Goal: Task Accomplishment & Management: Use online tool/utility

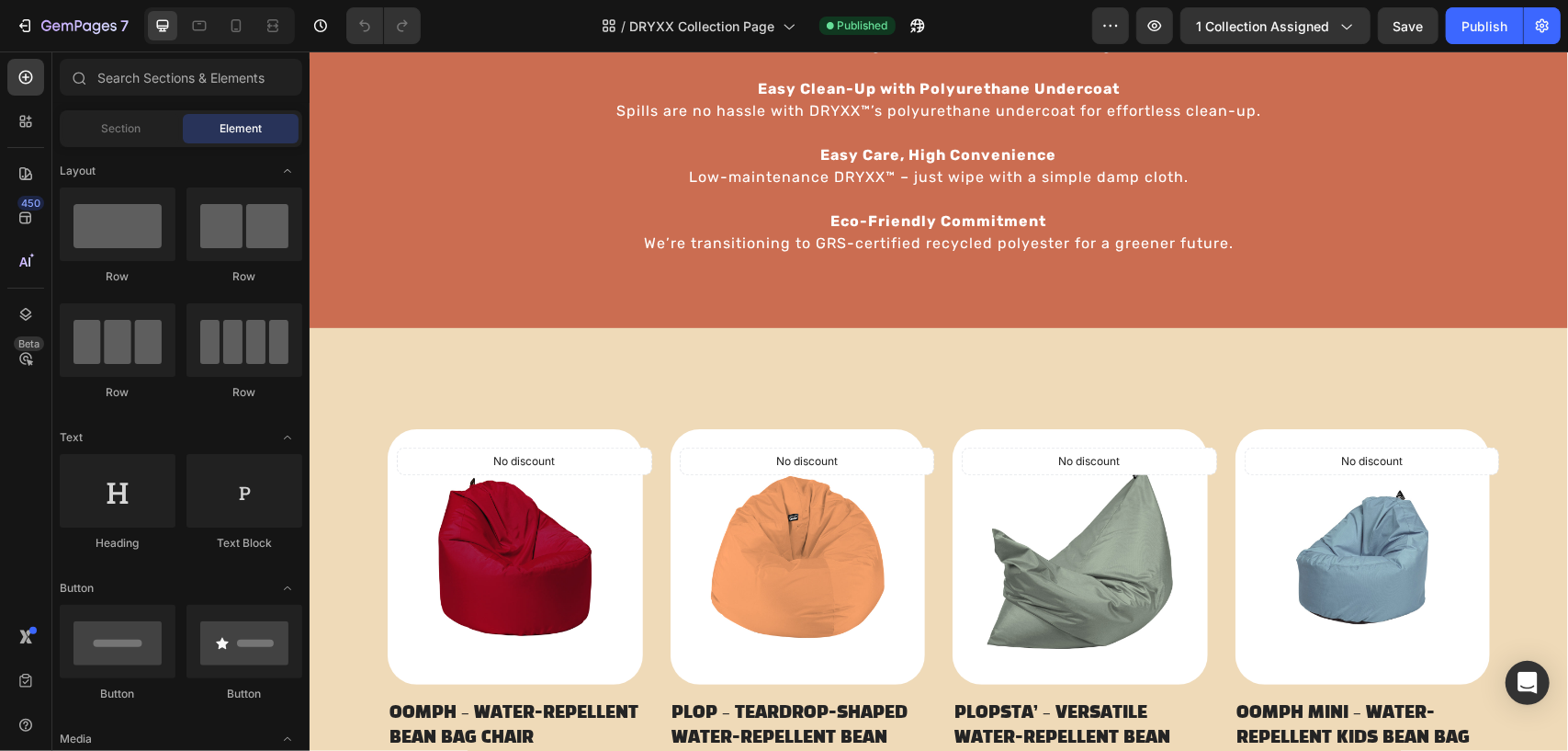
scroll to position [197, 0]
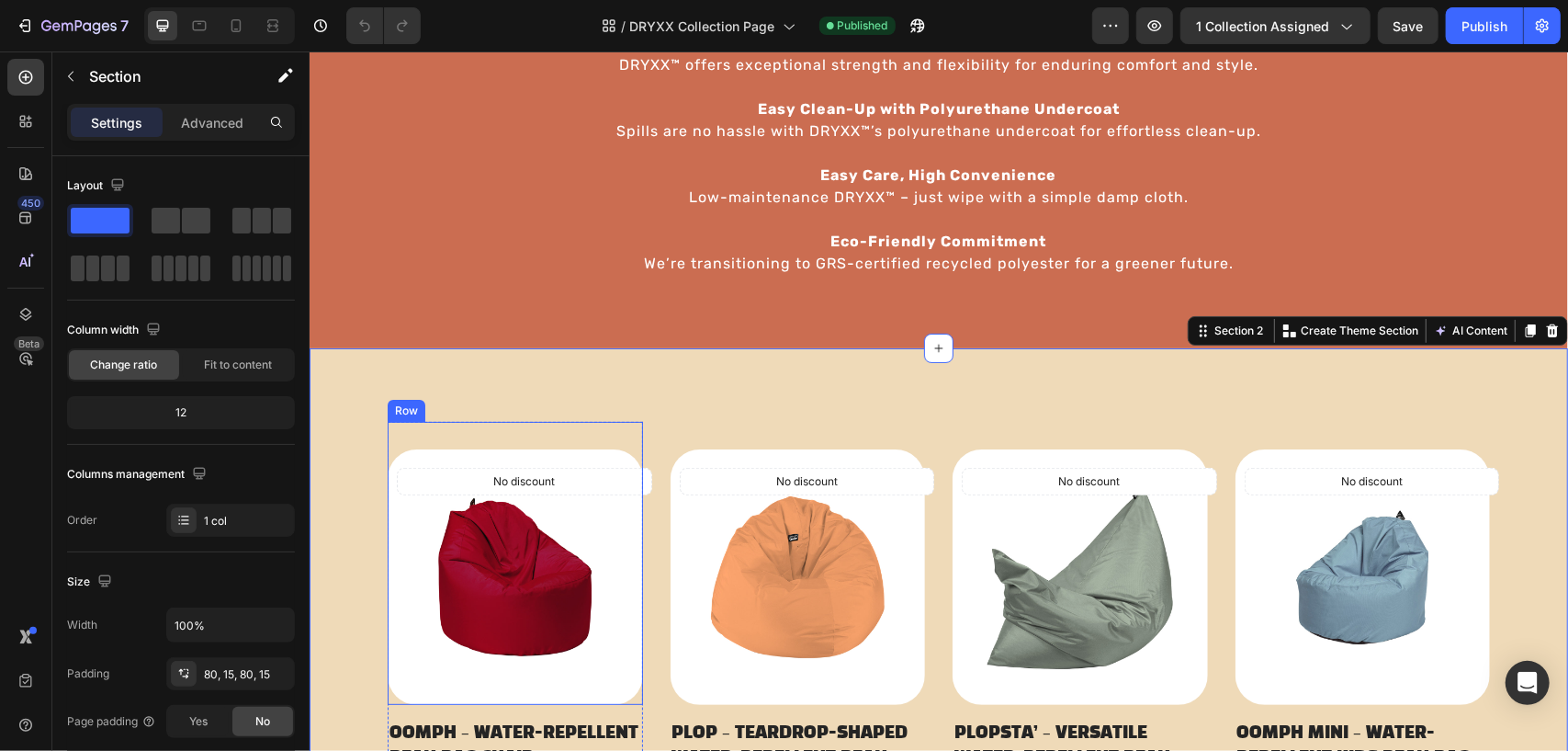
click at [624, 435] on div "No discount Not be displayed when published (P) Tag Product Images & Gallery" at bounding box center [514, 562] width 256 height 283
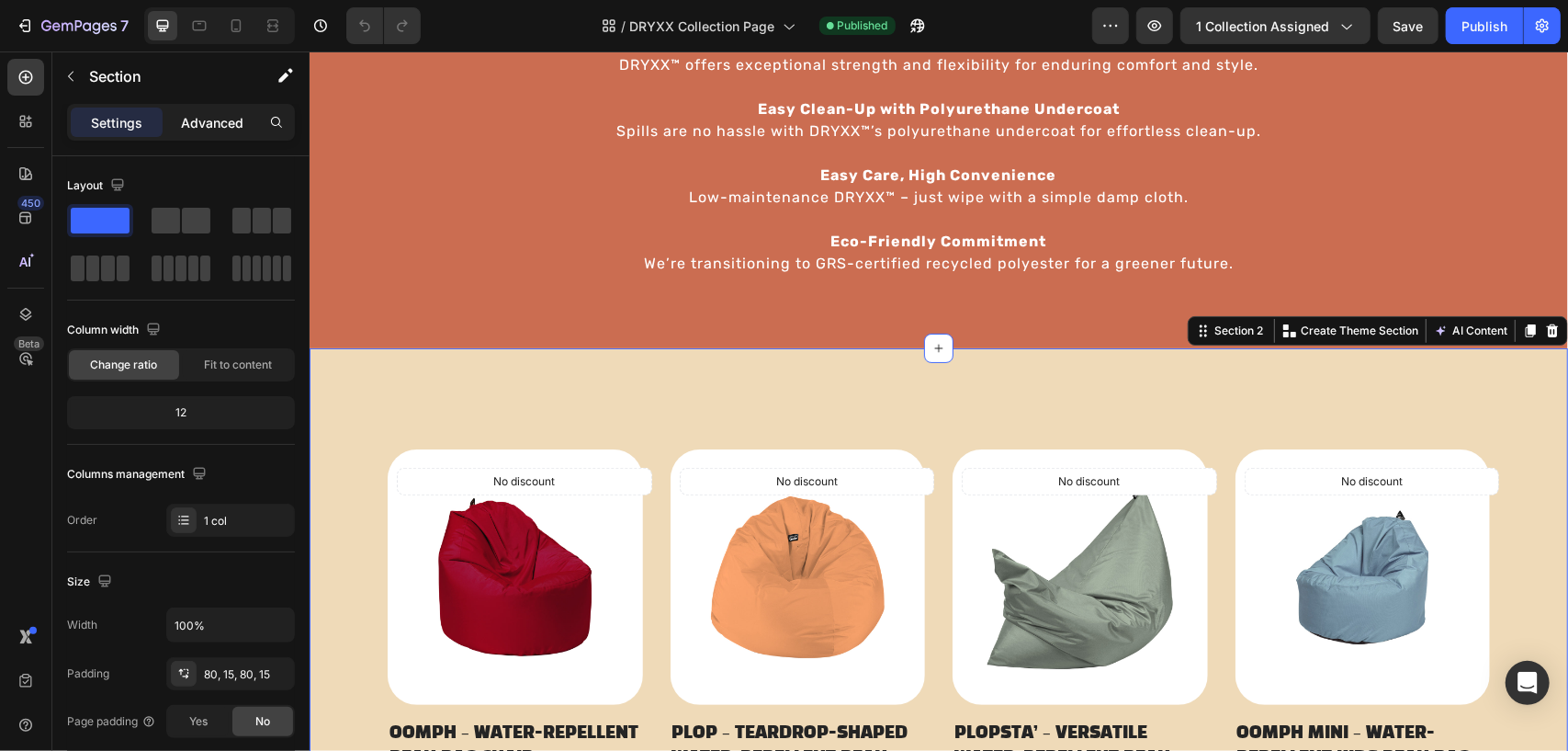
click at [233, 122] on p "Advanced" at bounding box center [212, 123] width 62 height 20
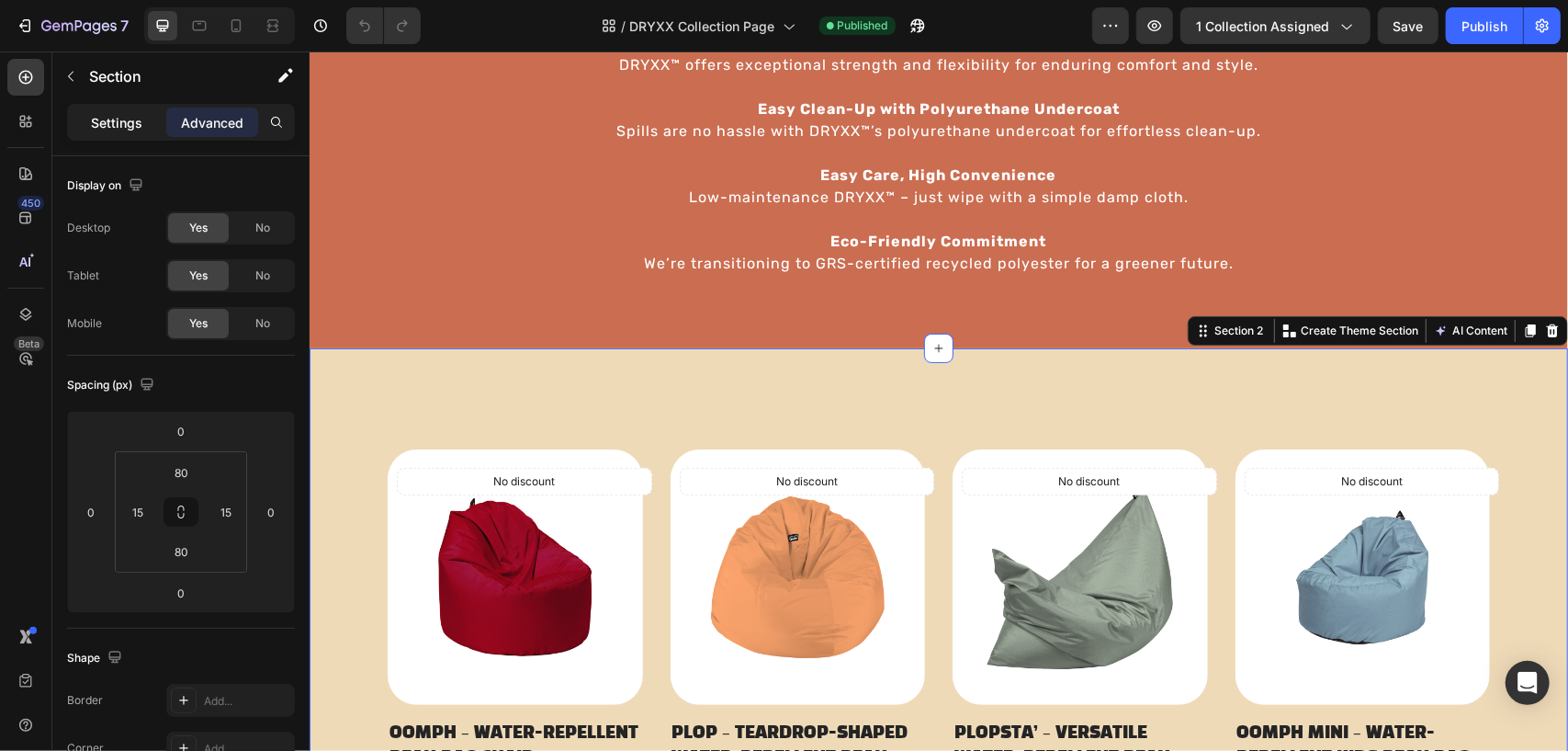
click at [102, 125] on p "Settings" at bounding box center [116, 123] width 51 height 20
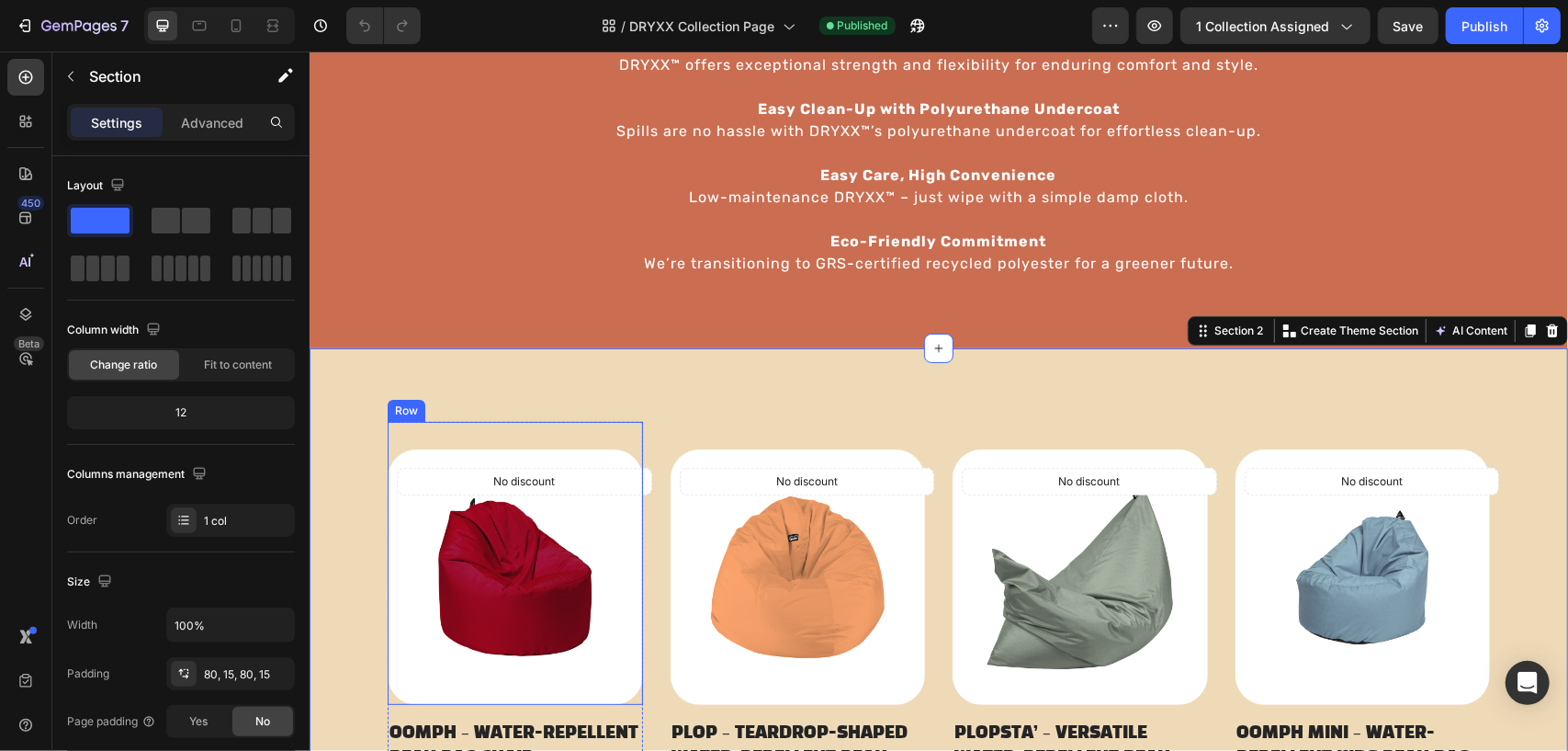
click at [400, 442] on div "No discount Not be displayed when published (P) Tag Product Images & Gallery" at bounding box center [514, 562] width 256 height 283
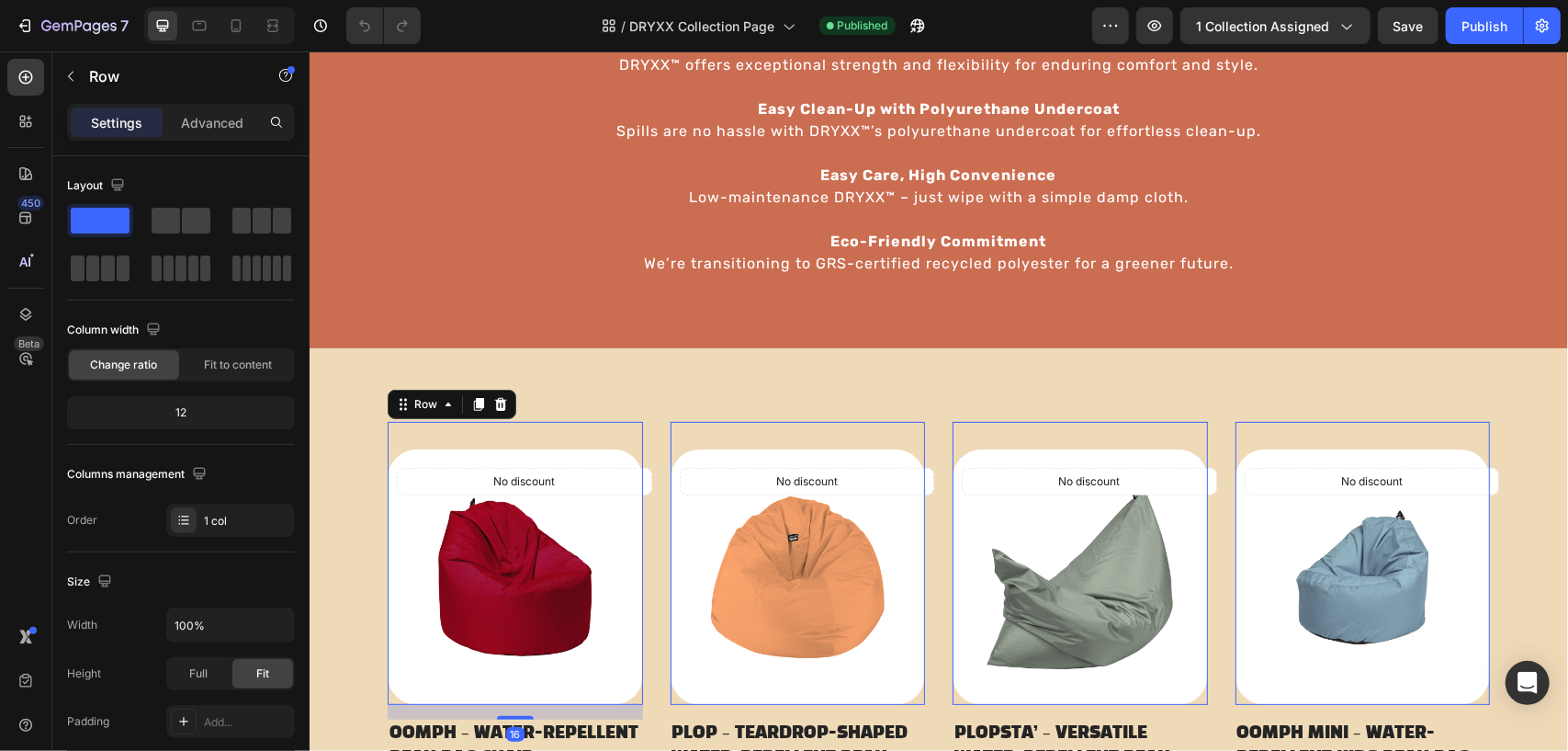
click at [402, 434] on div "No discount Not be displayed when published (P) Tag Product Images & Gallery" at bounding box center [514, 562] width 256 height 283
click at [474, 433] on div "No discount Not be displayed when published (P) Tag Product Images & Gallery" at bounding box center [514, 562] width 256 height 283
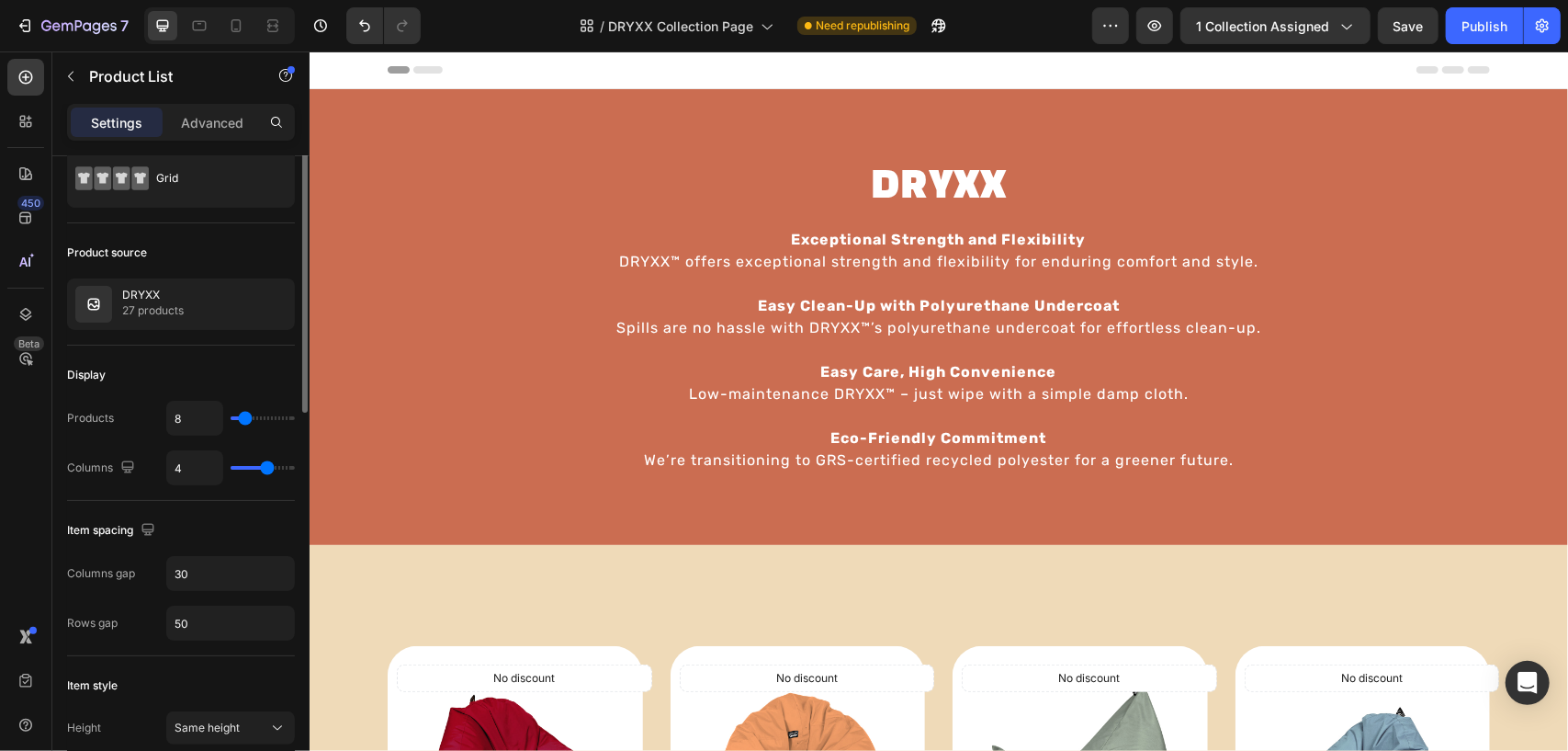
scroll to position [0, 0]
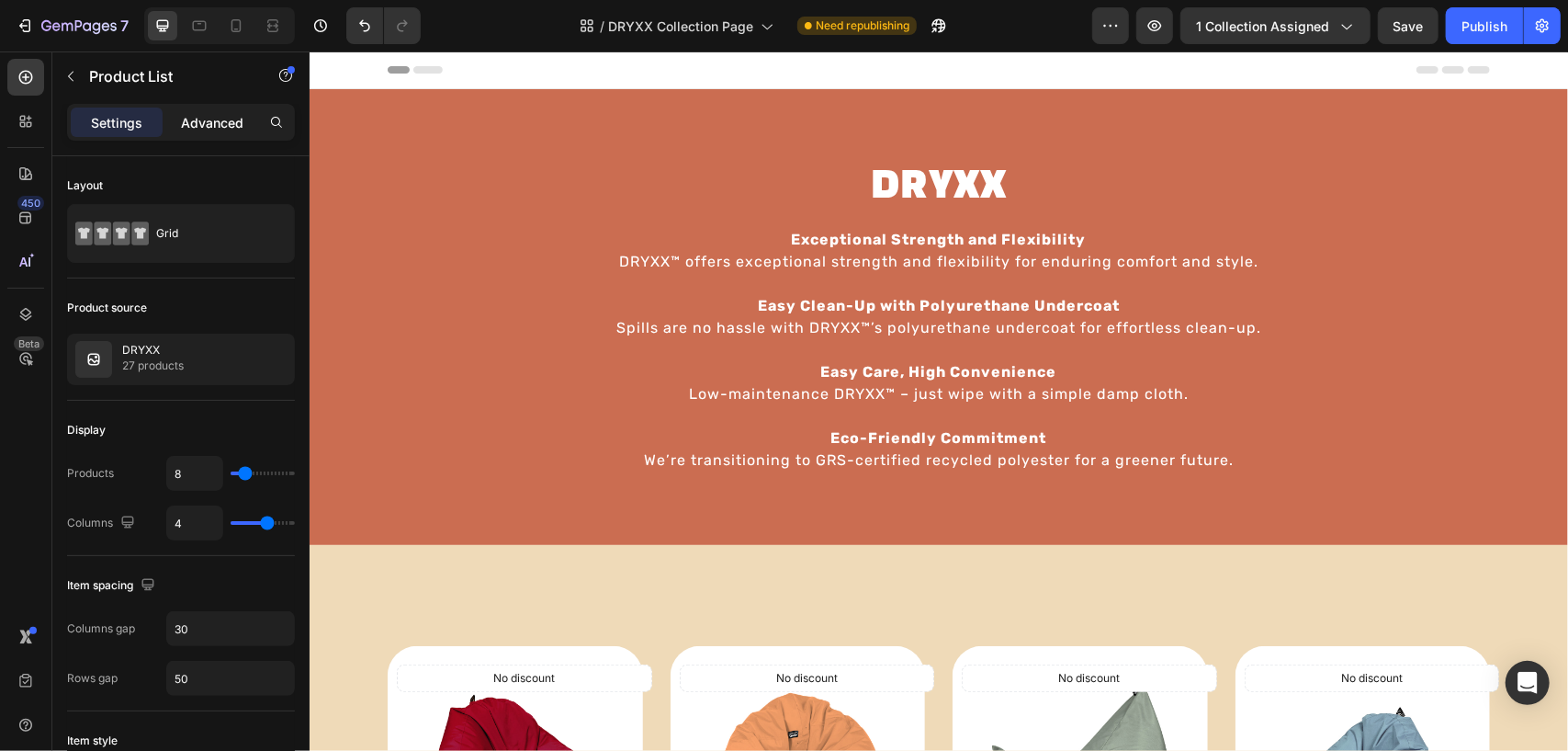
click at [205, 118] on p "Advanced" at bounding box center [212, 123] width 62 height 20
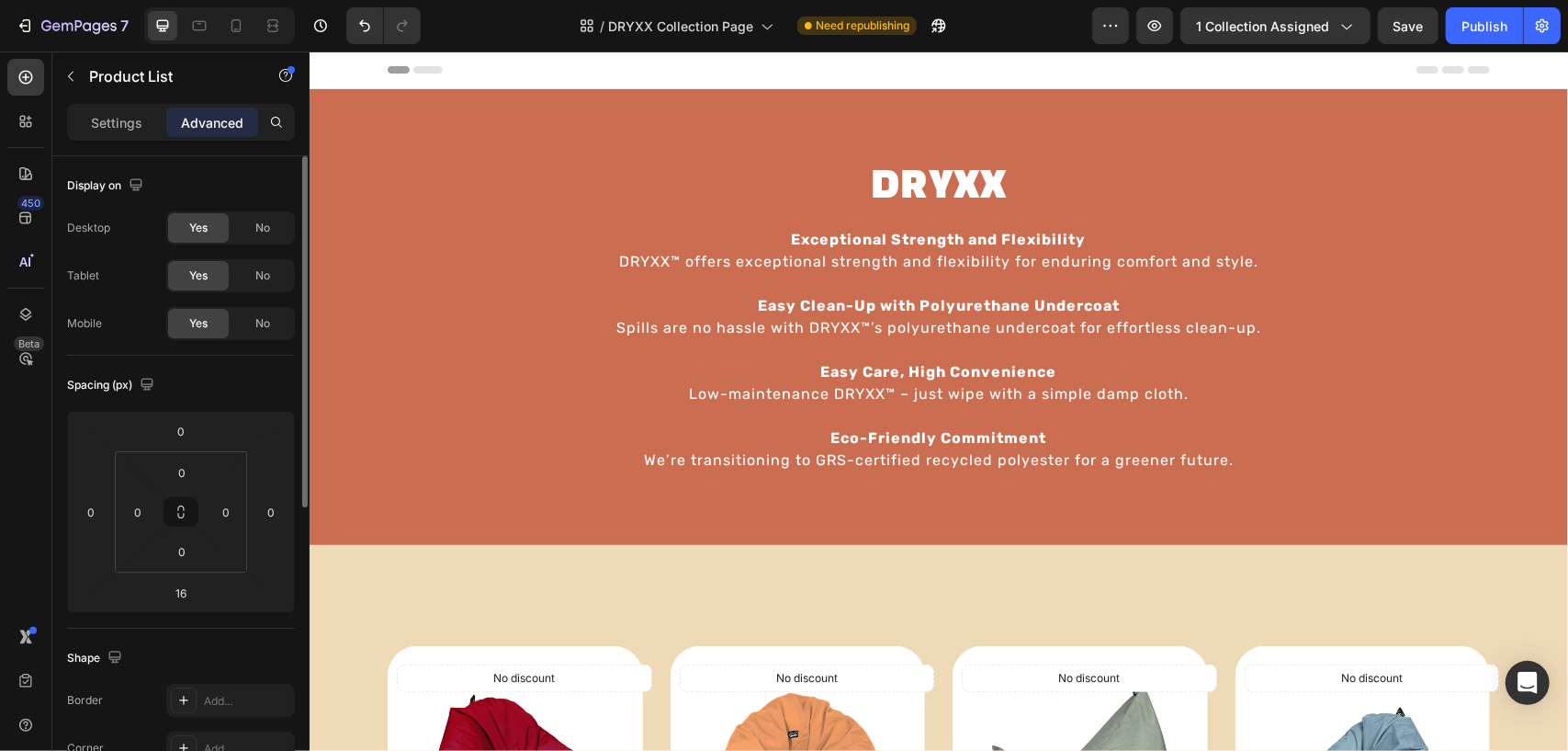
click at [109, 137] on div "Settings Advanced" at bounding box center [180, 123] width 228 height 37
click at [112, 120] on p "Settings" at bounding box center [116, 123] width 51 height 20
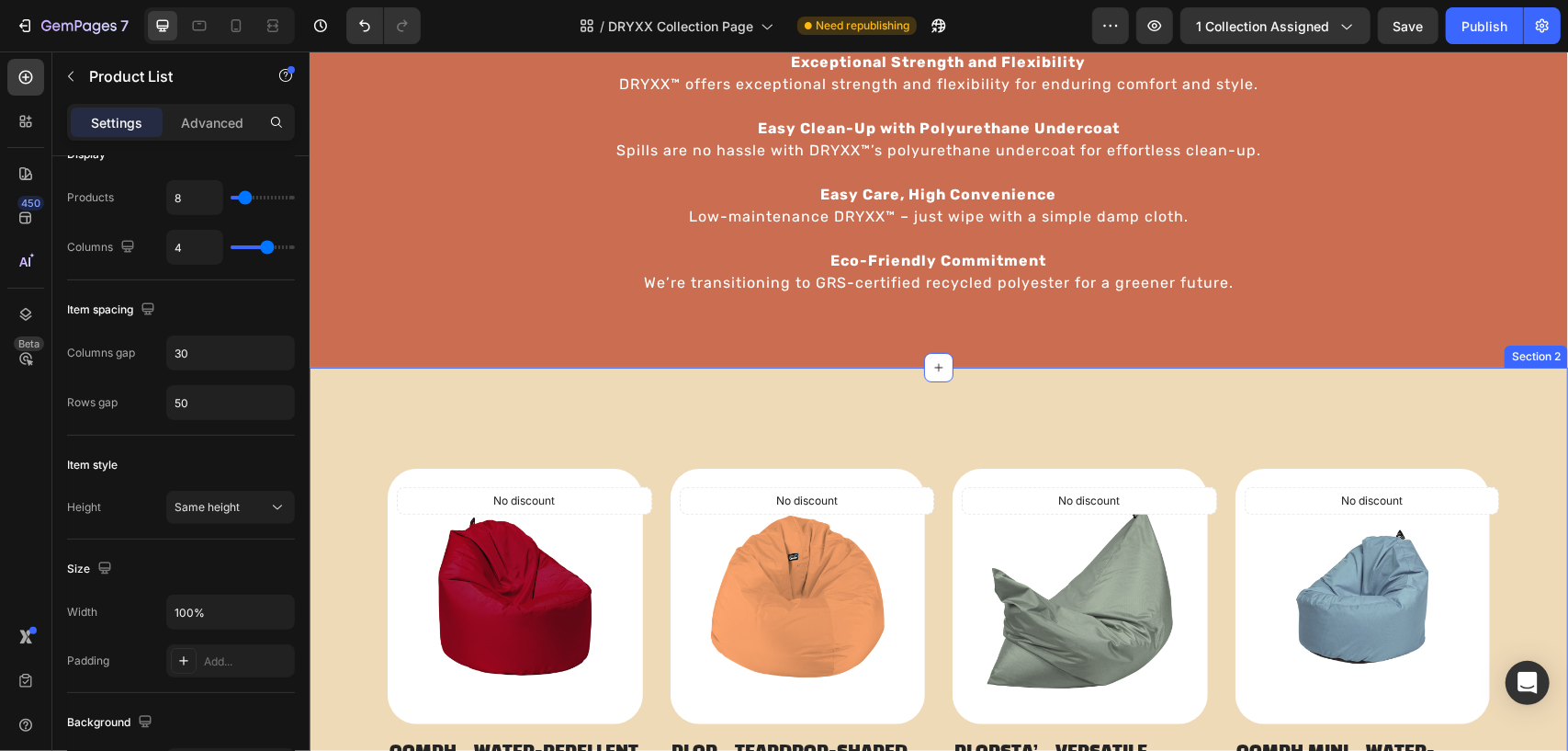
scroll to position [276, 0]
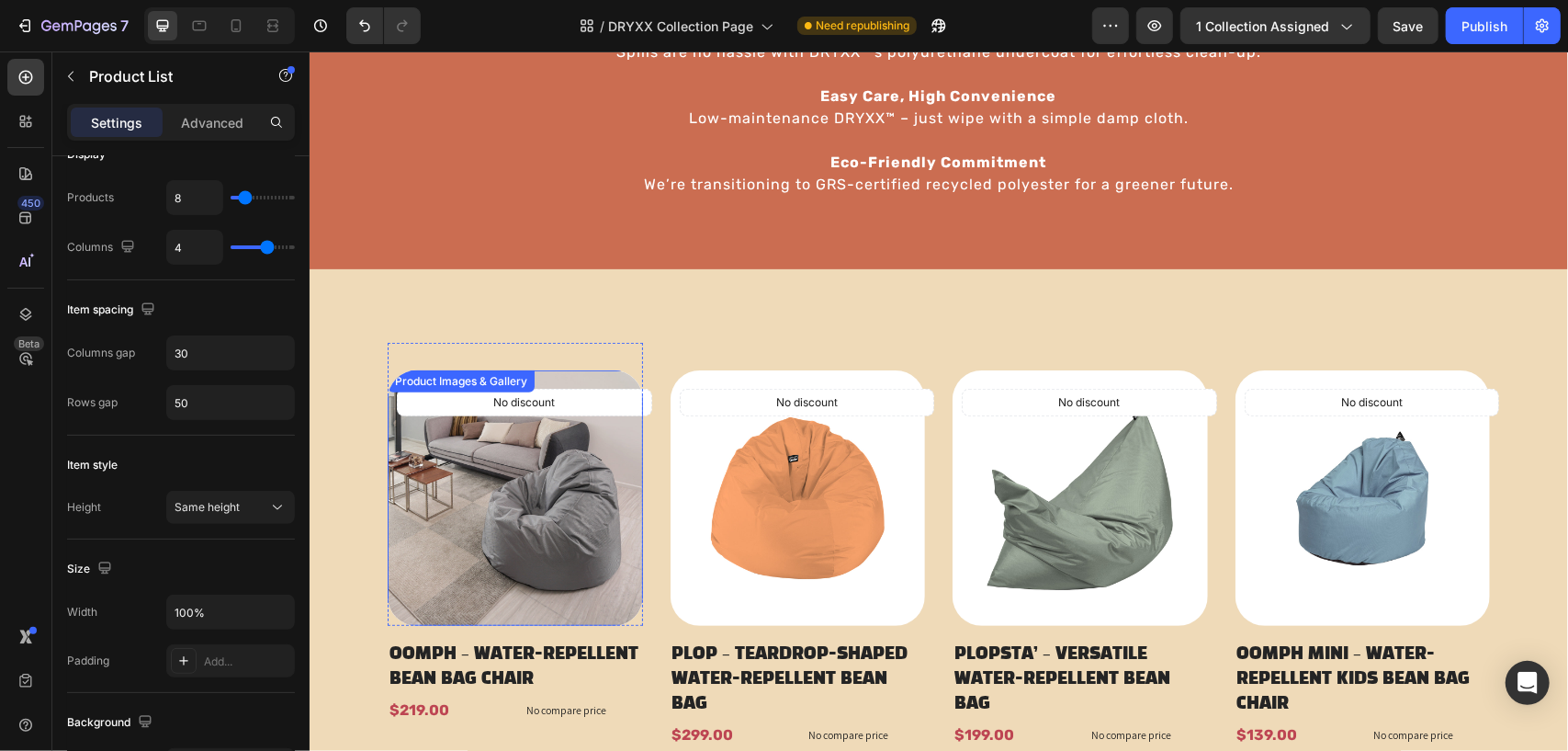
click at [470, 484] on img at bounding box center [514, 496] width 256 height 256
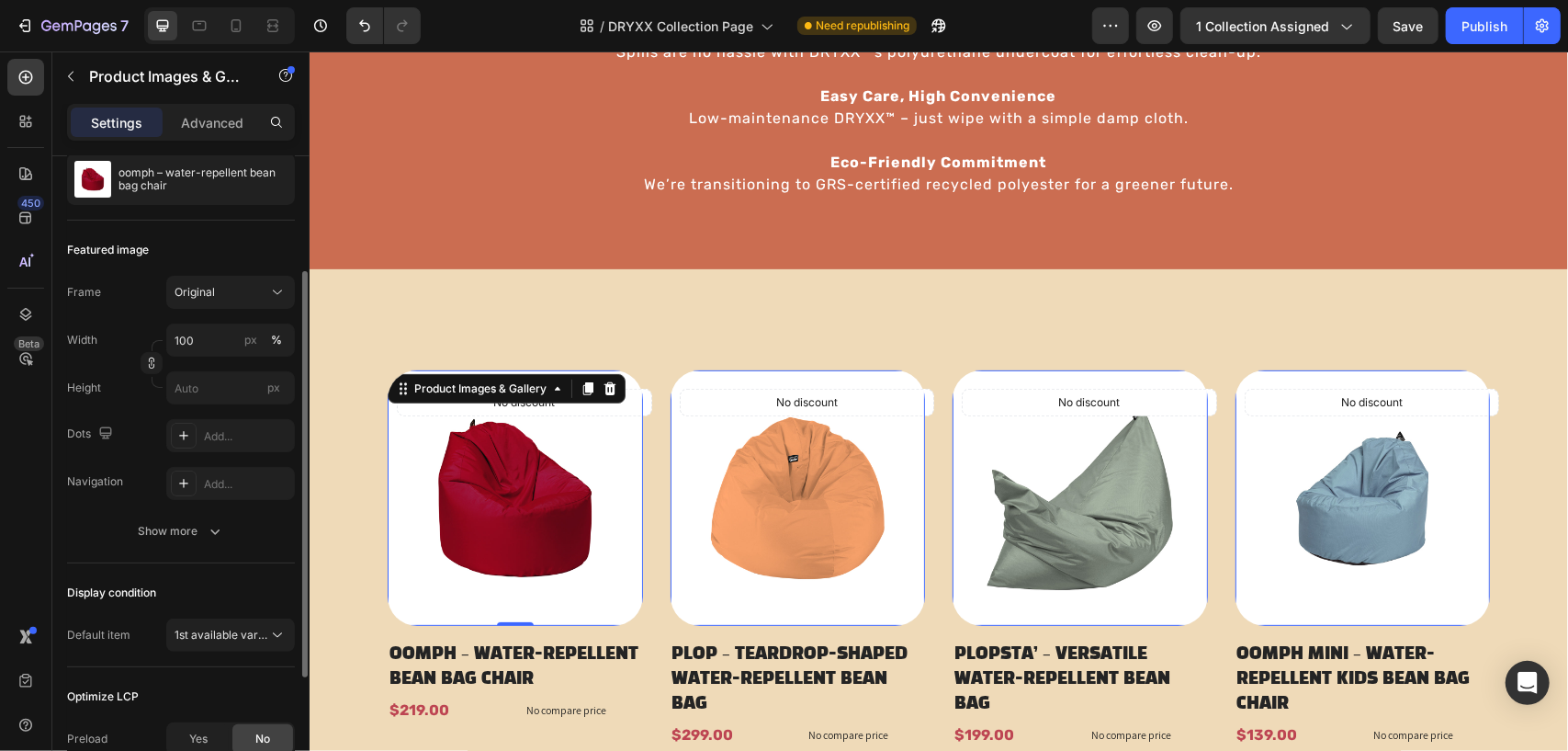
scroll to position [367, 0]
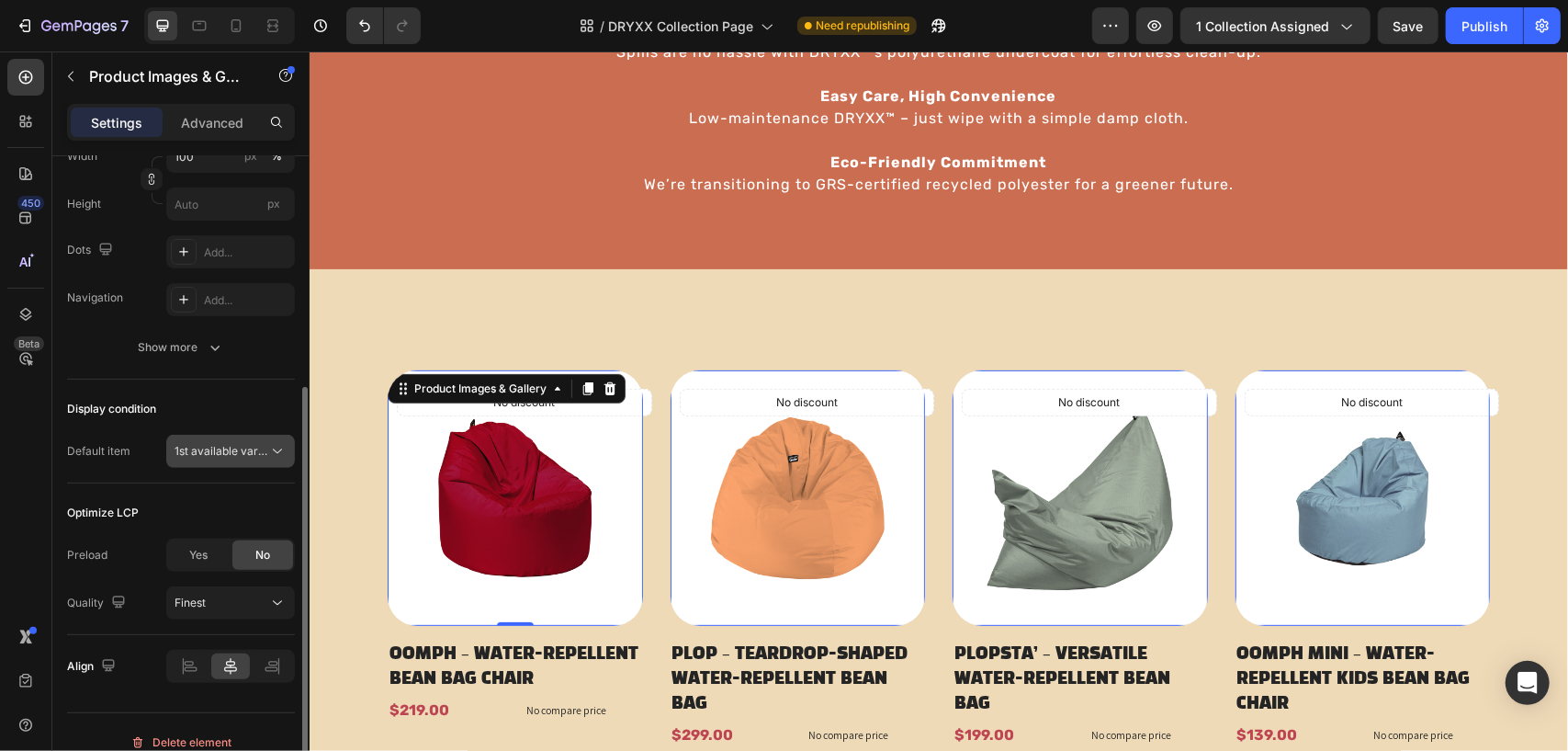
click at [257, 444] on span "1st available variant" at bounding box center [226, 450] width 103 height 14
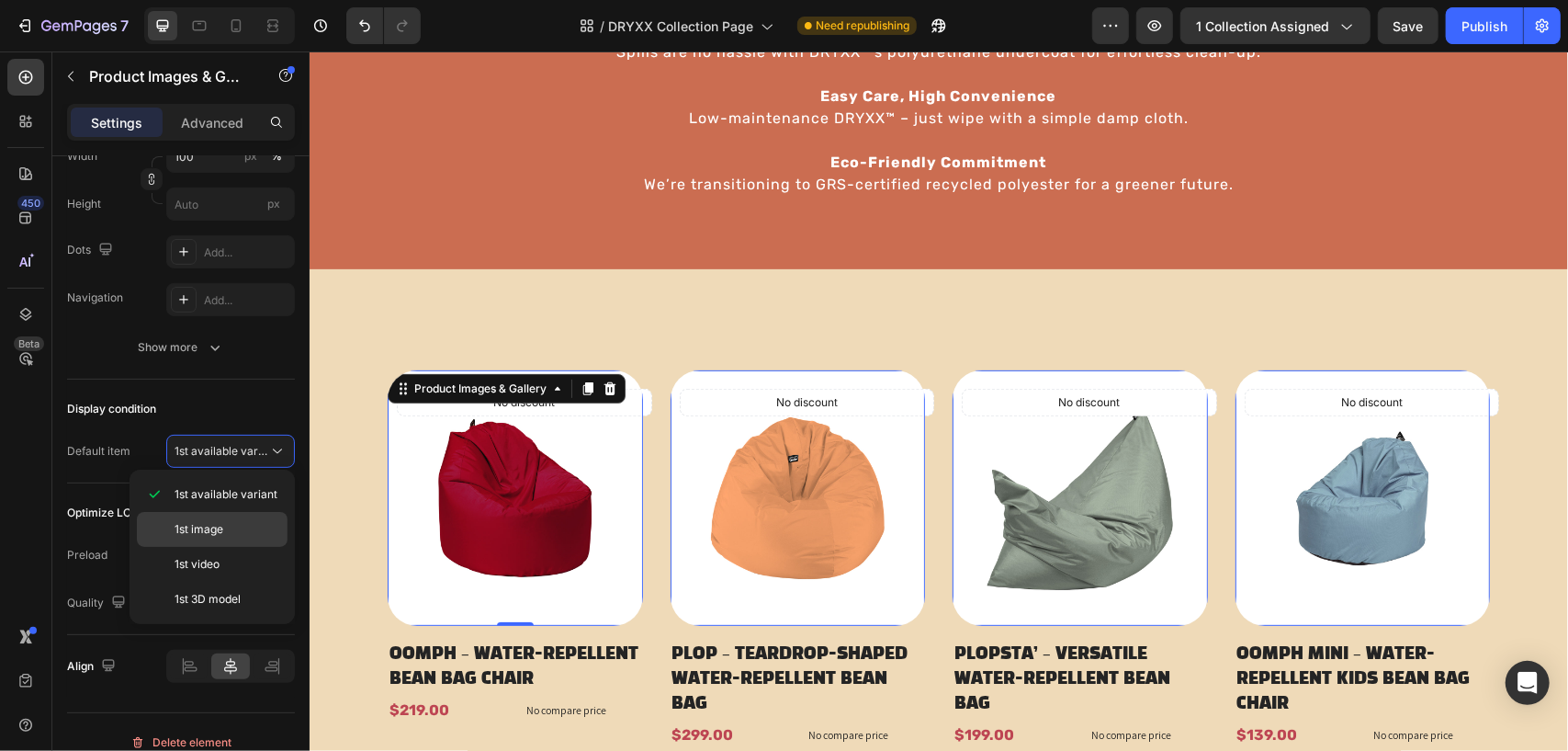
click at [236, 522] on p "1st image" at bounding box center [227, 529] width 105 height 17
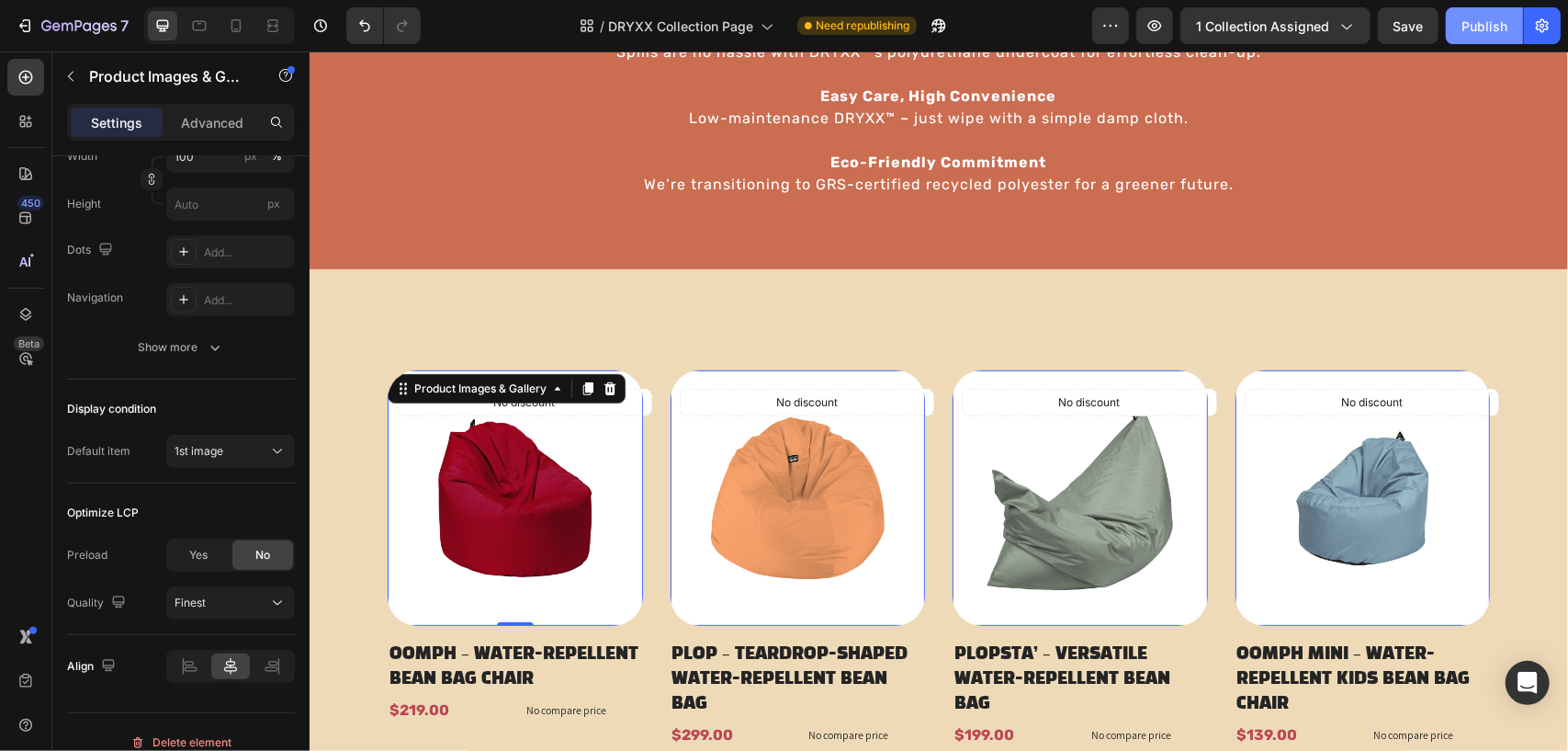
click at [1469, 34] on div "Publish" at bounding box center [1484, 26] width 46 height 20
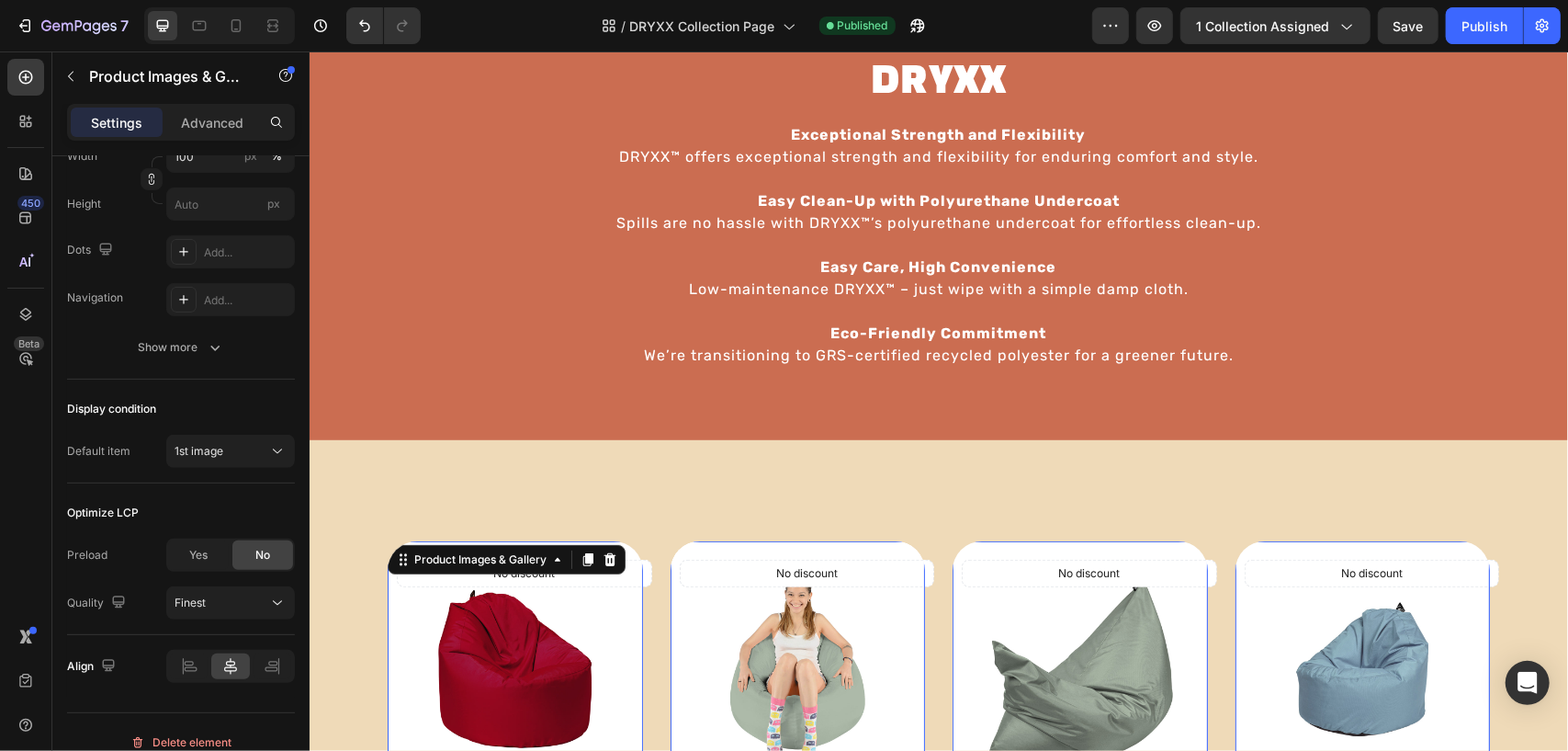
scroll to position [184, 0]
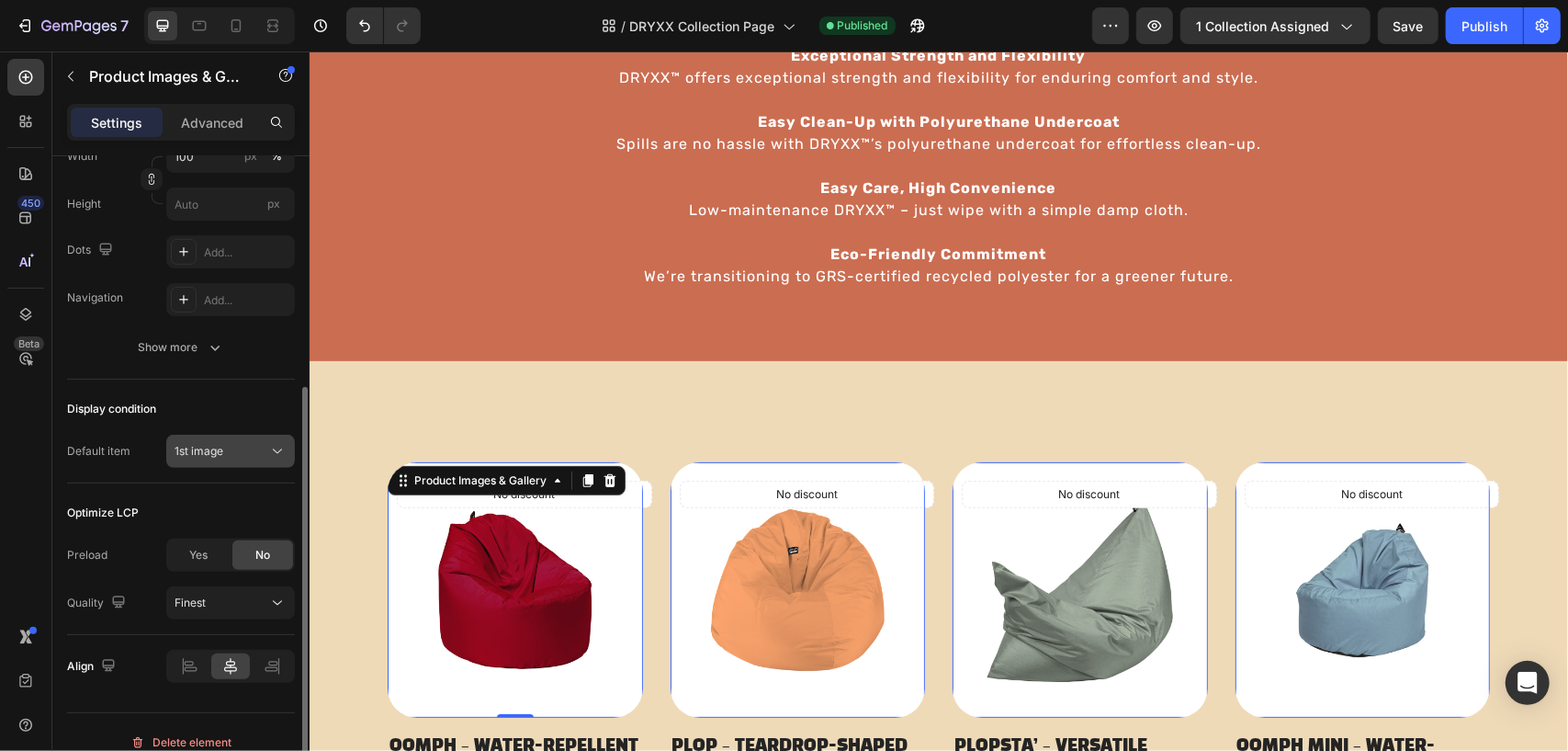
click at [226, 453] on div "1st image" at bounding box center [221, 451] width 94 height 17
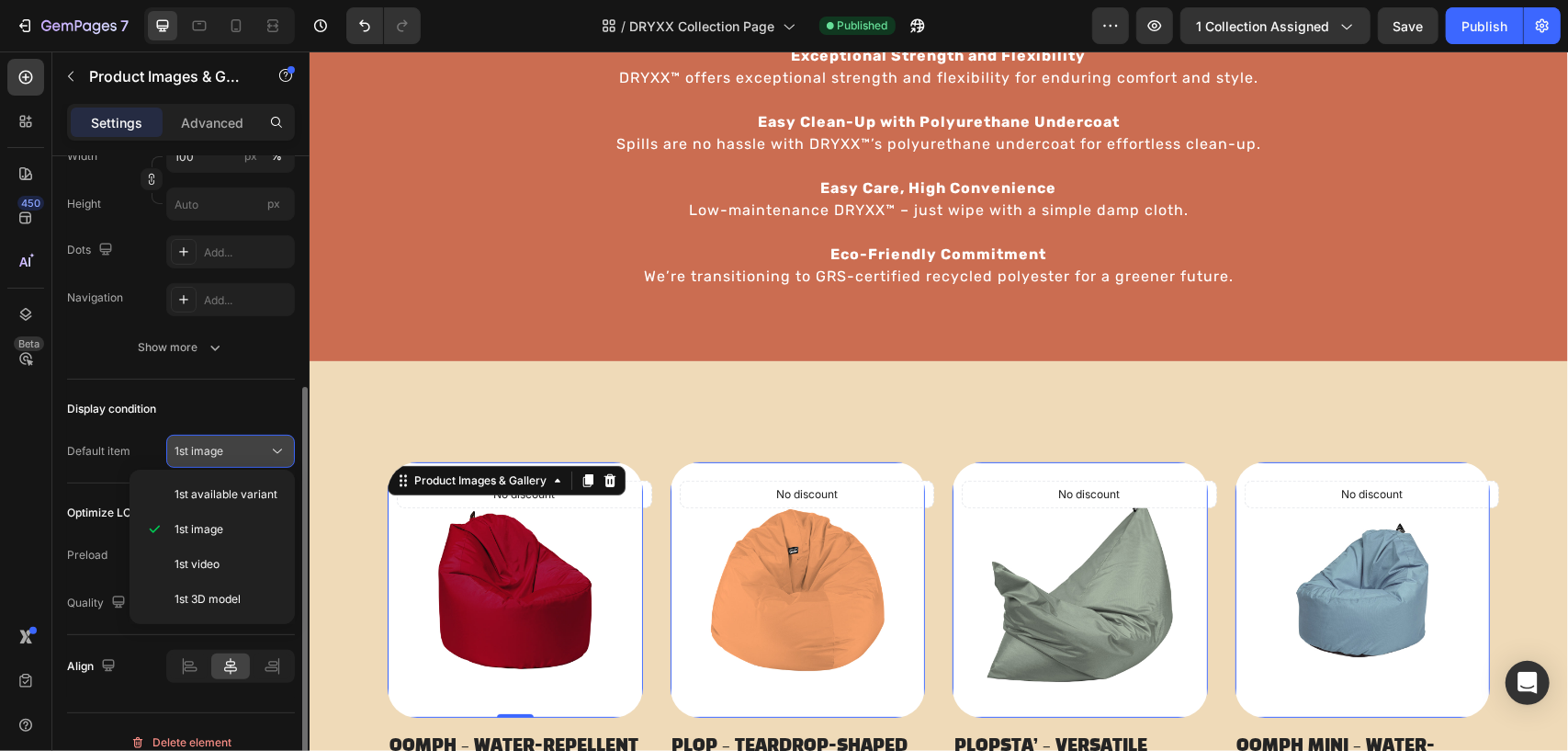
click at [226, 453] on div "1st image" at bounding box center [221, 451] width 94 height 17
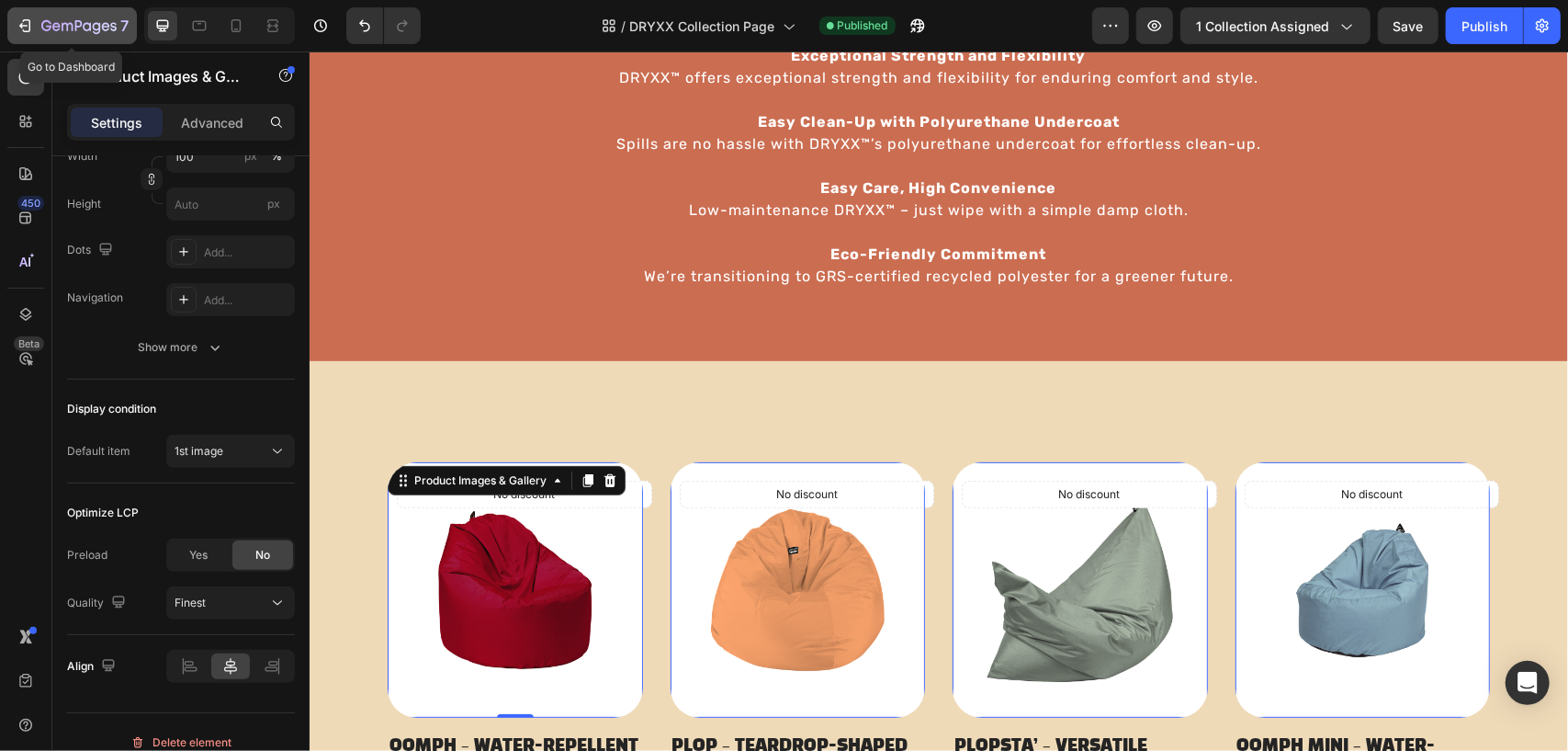
click at [82, 32] on icon "button" at bounding box center [78, 27] width 75 height 16
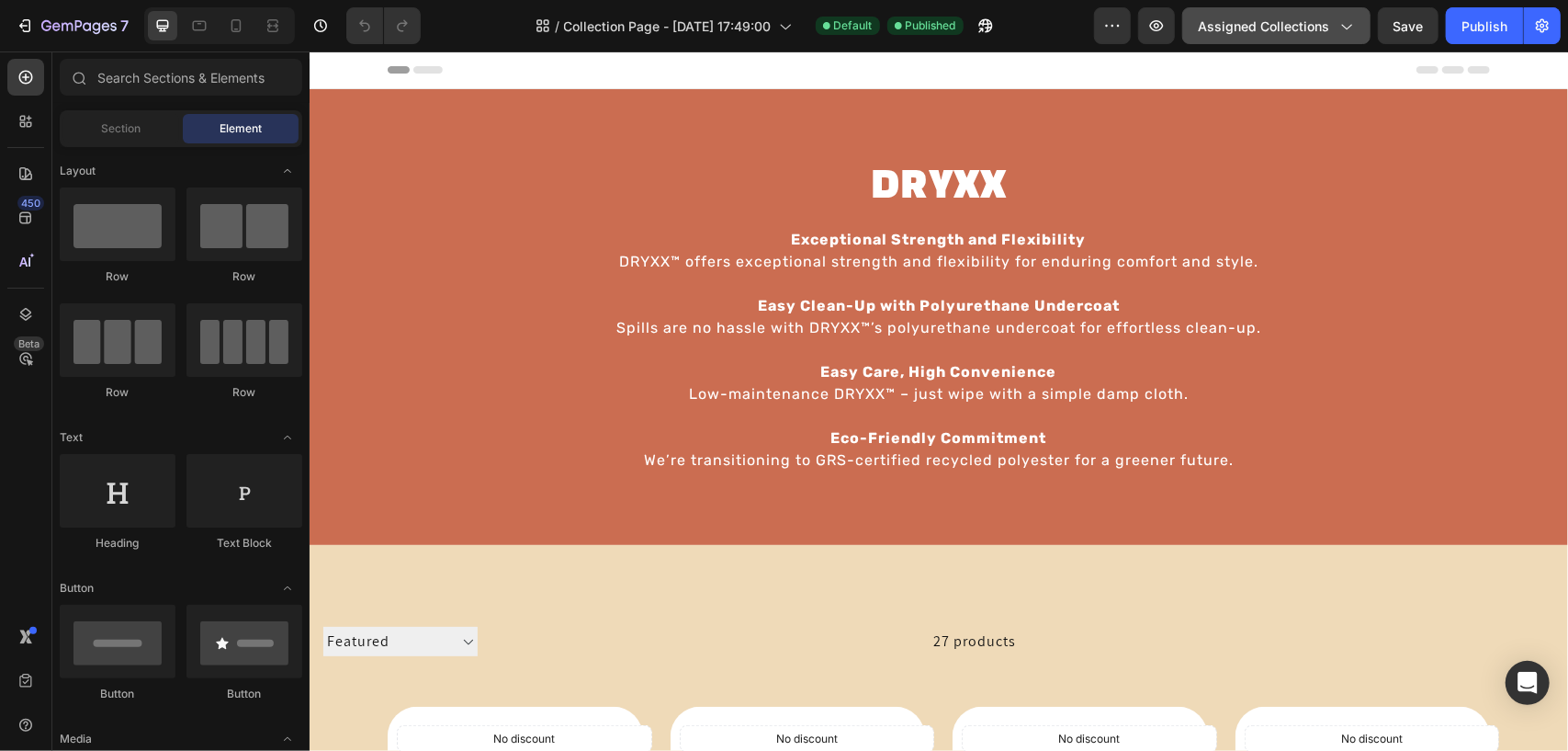
click at [1305, 21] on span "Assigned Collections" at bounding box center [1263, 26] width 131 height 20
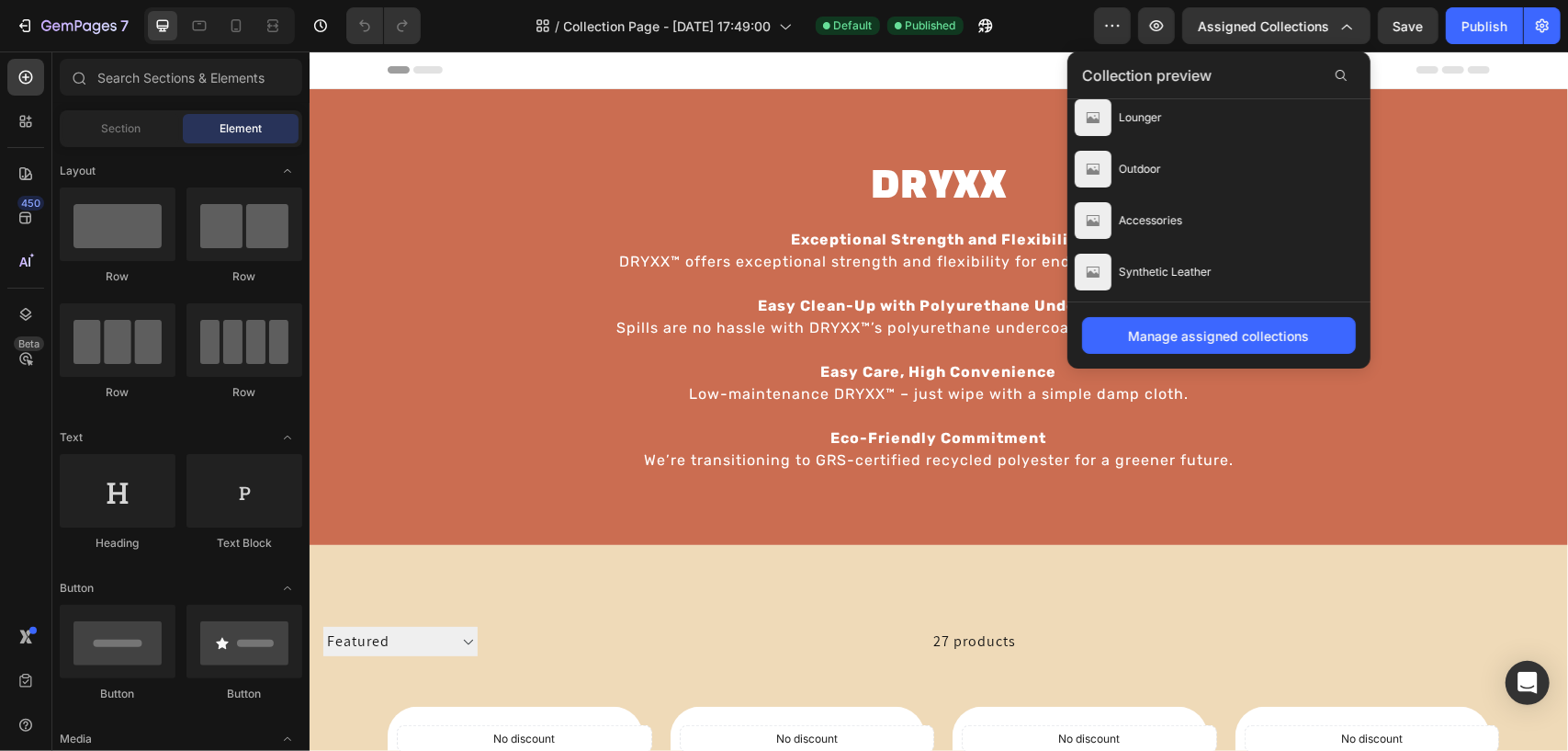
scroll to position [551, 0]
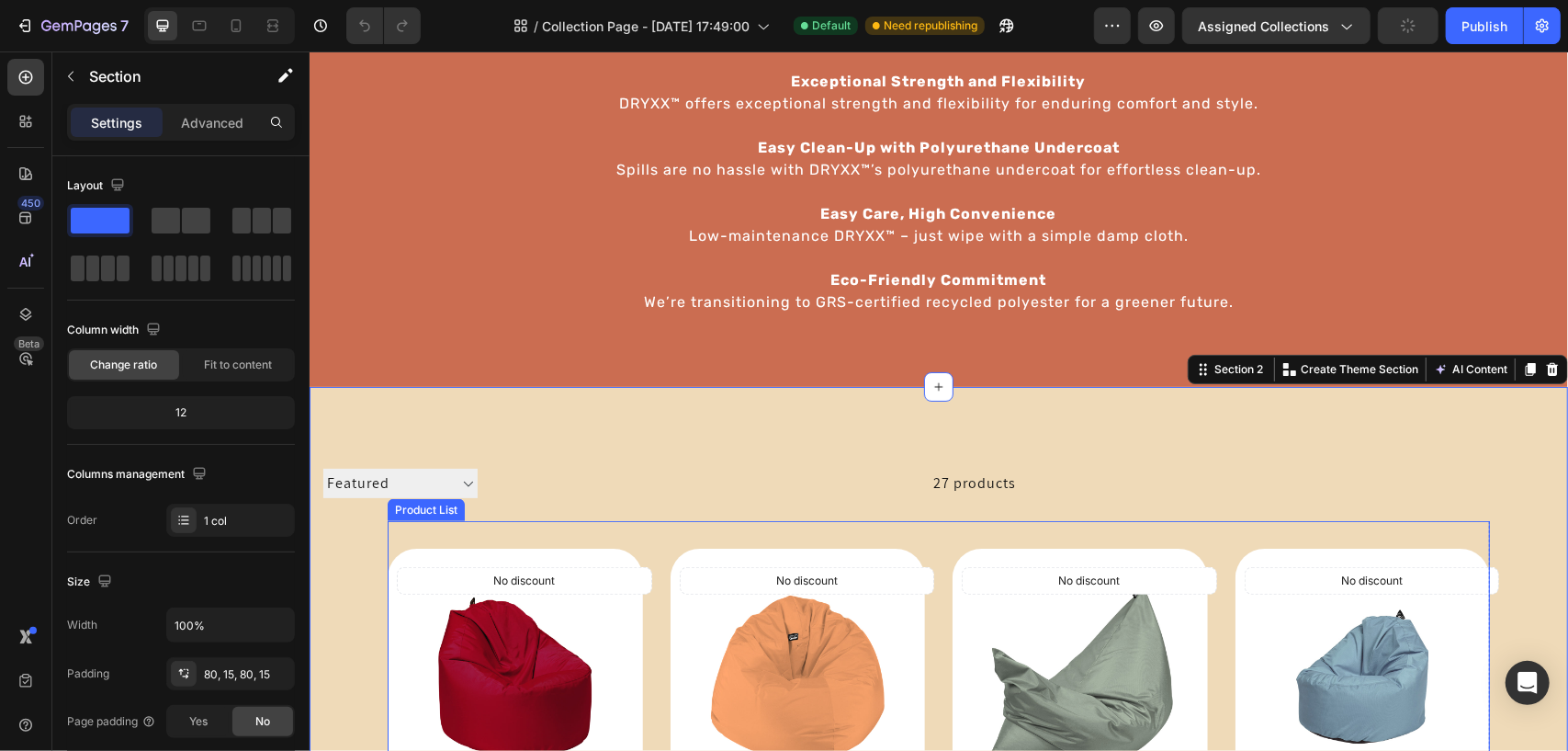
scroll to position [184, 0]
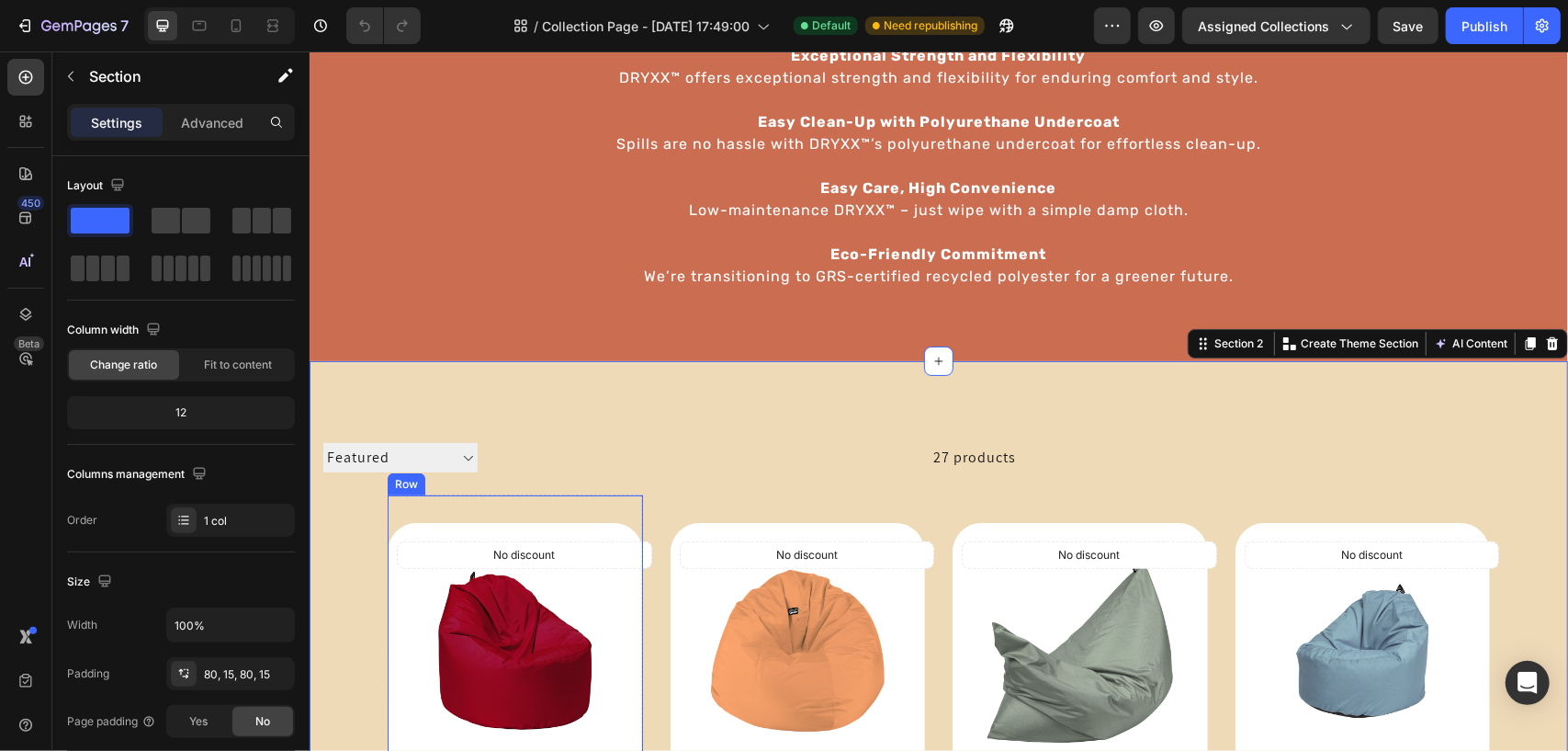
click at [600, 512] on div "No discount Not be displayed when published (P) Tag Product Images & Gallery" at bounding box center [514, 636] width 256 height 283
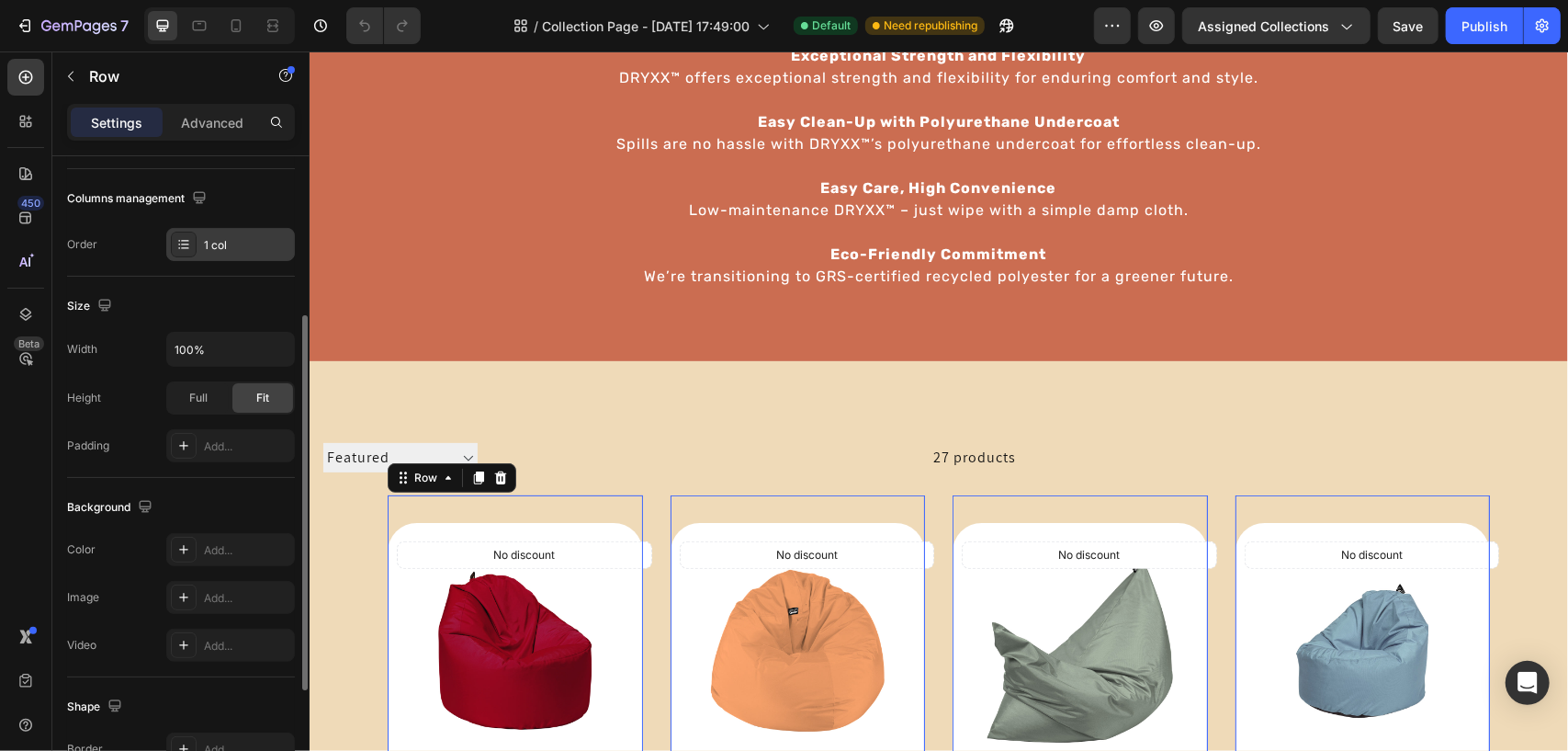
scroll to position [459, 0]
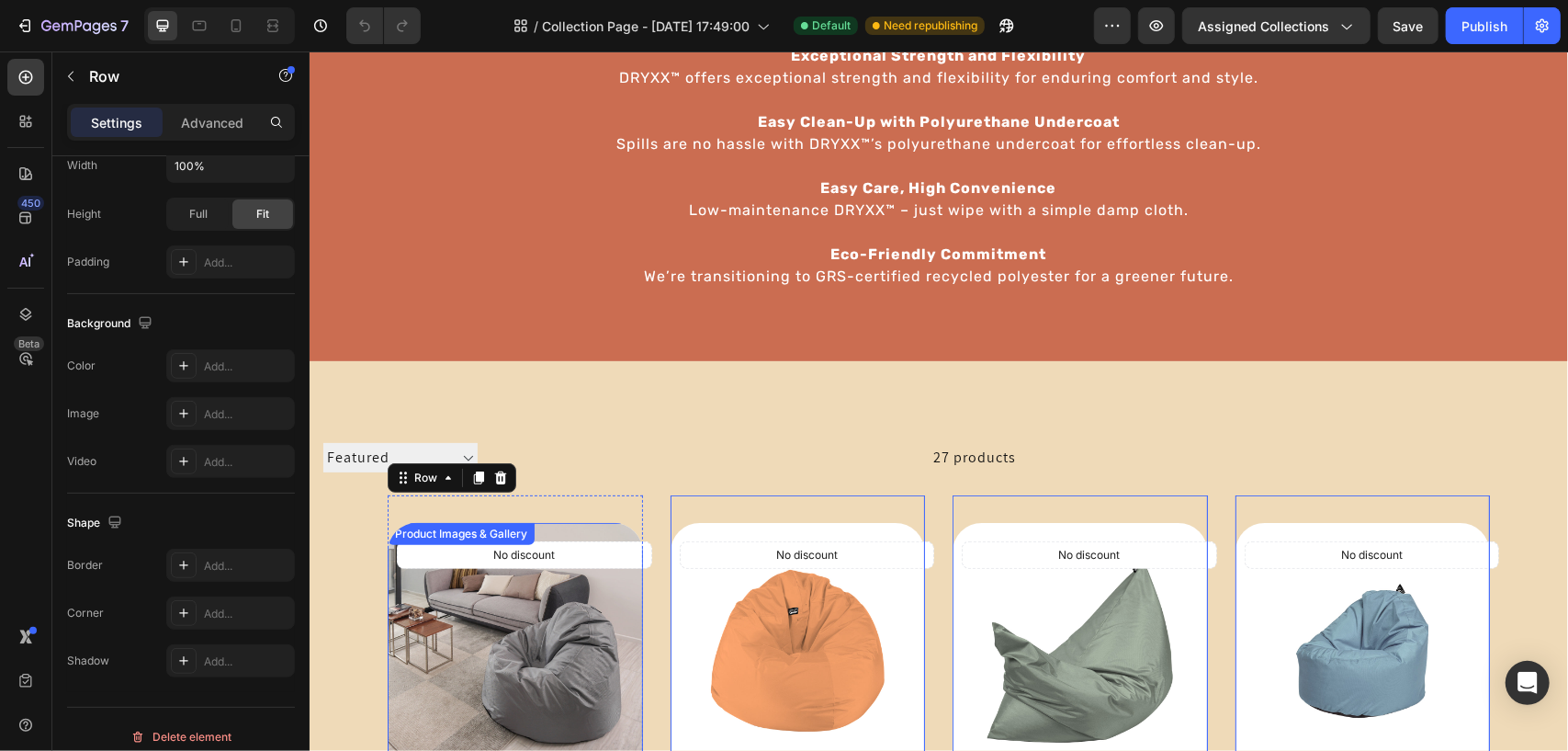
click at [589, 525] on img at bounding box center [514, 649] width 256 height 256
click at [606, 612] on img at bounding box center [514, 649] width 256 height 256
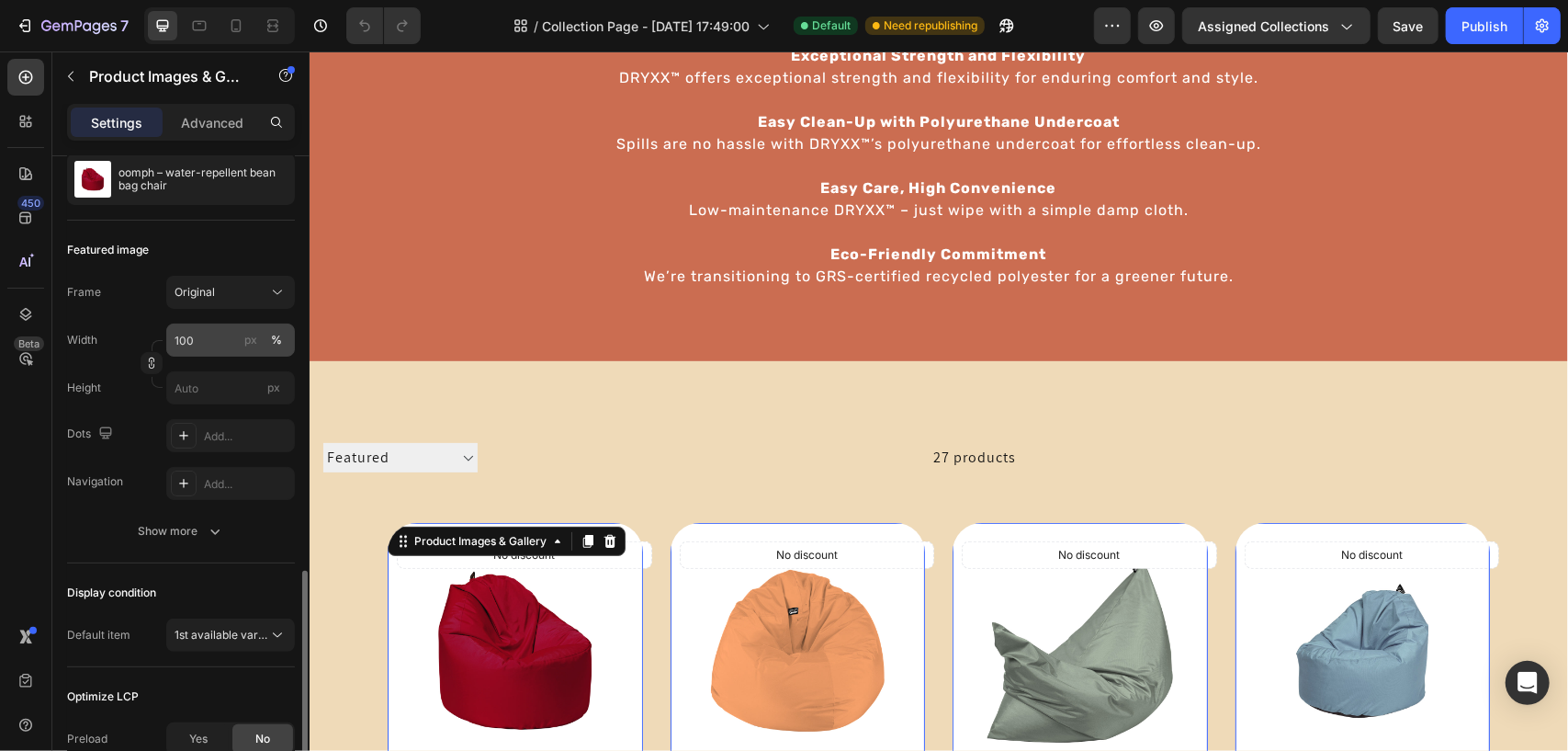
scroll to position [367, 0]
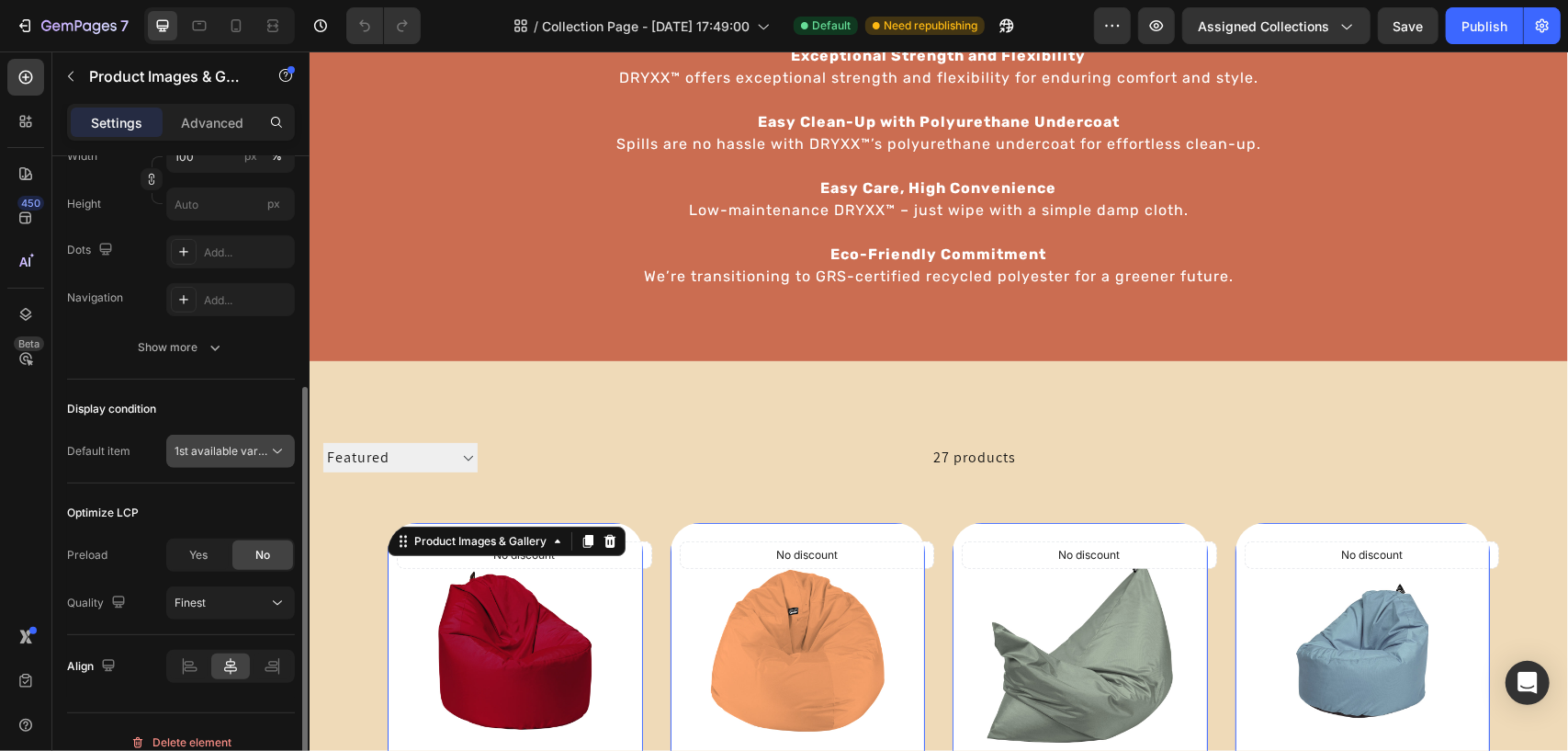
click at [220, 453] on span "1st available variant" at bounding box center [226, 450] width 103 height 14
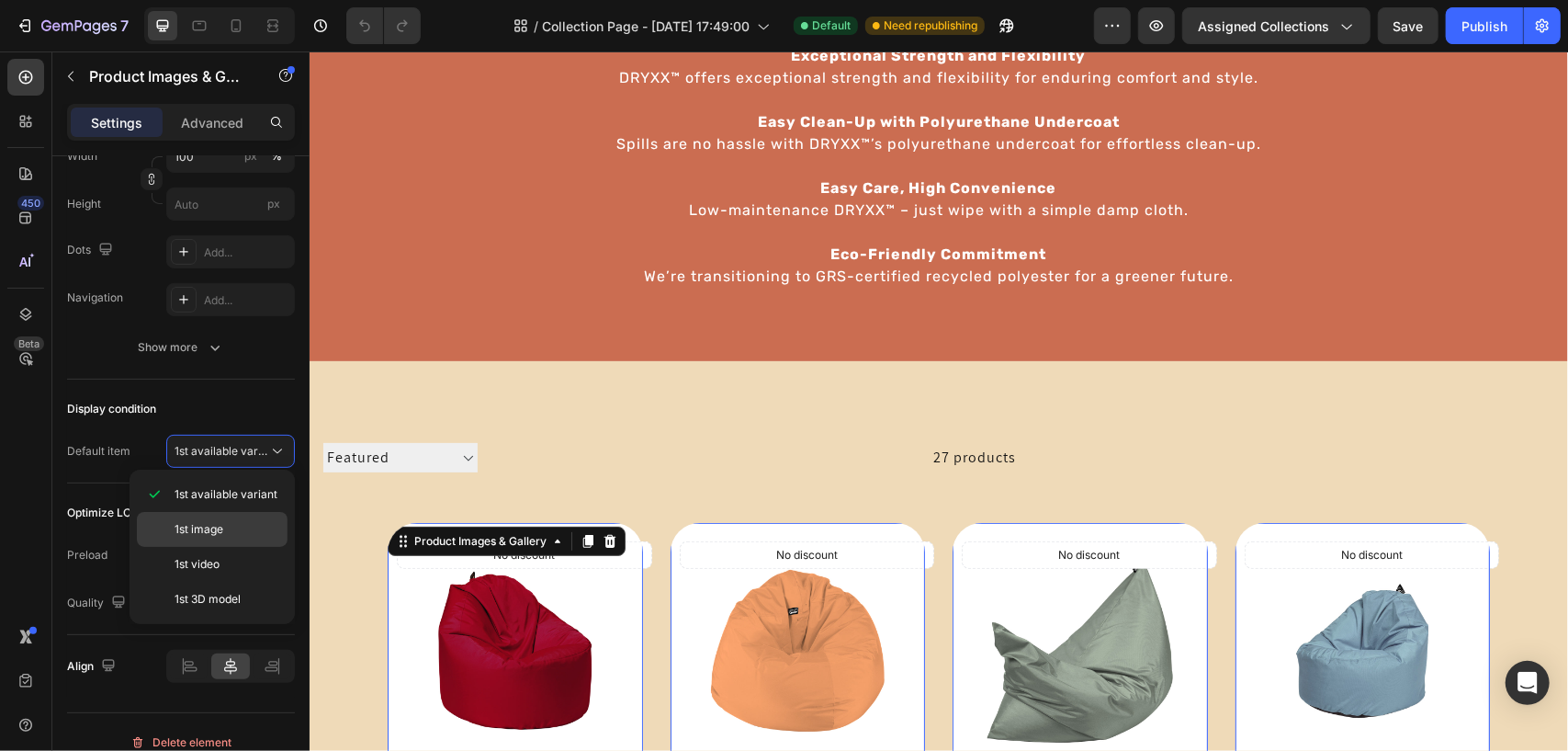
click at [205, 522] on span "1st image" at bounding box center [199, 529] width 48 height 17
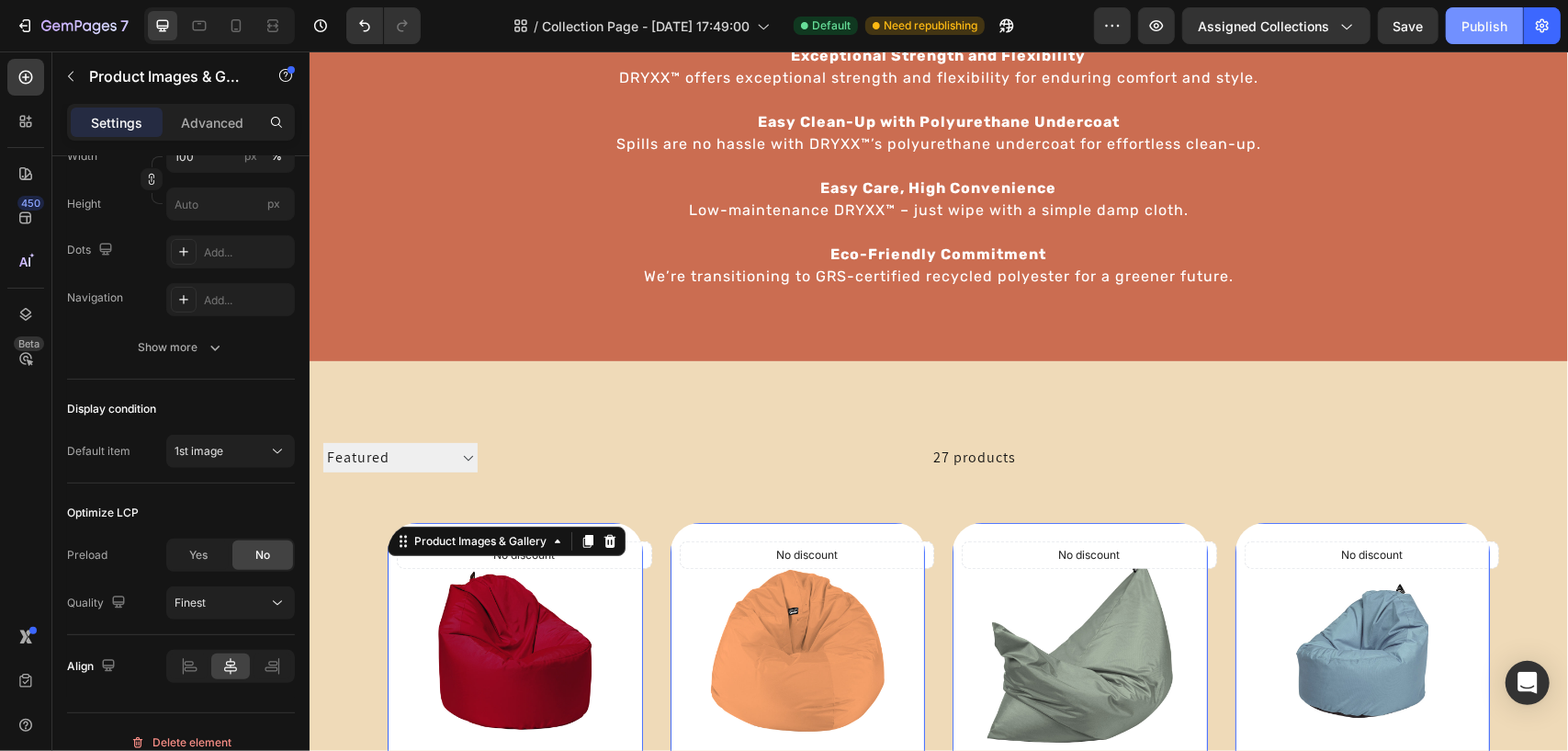
click at [1462, 27] on button "Publish" at bounding box center [1484, 26] width 77 height 37
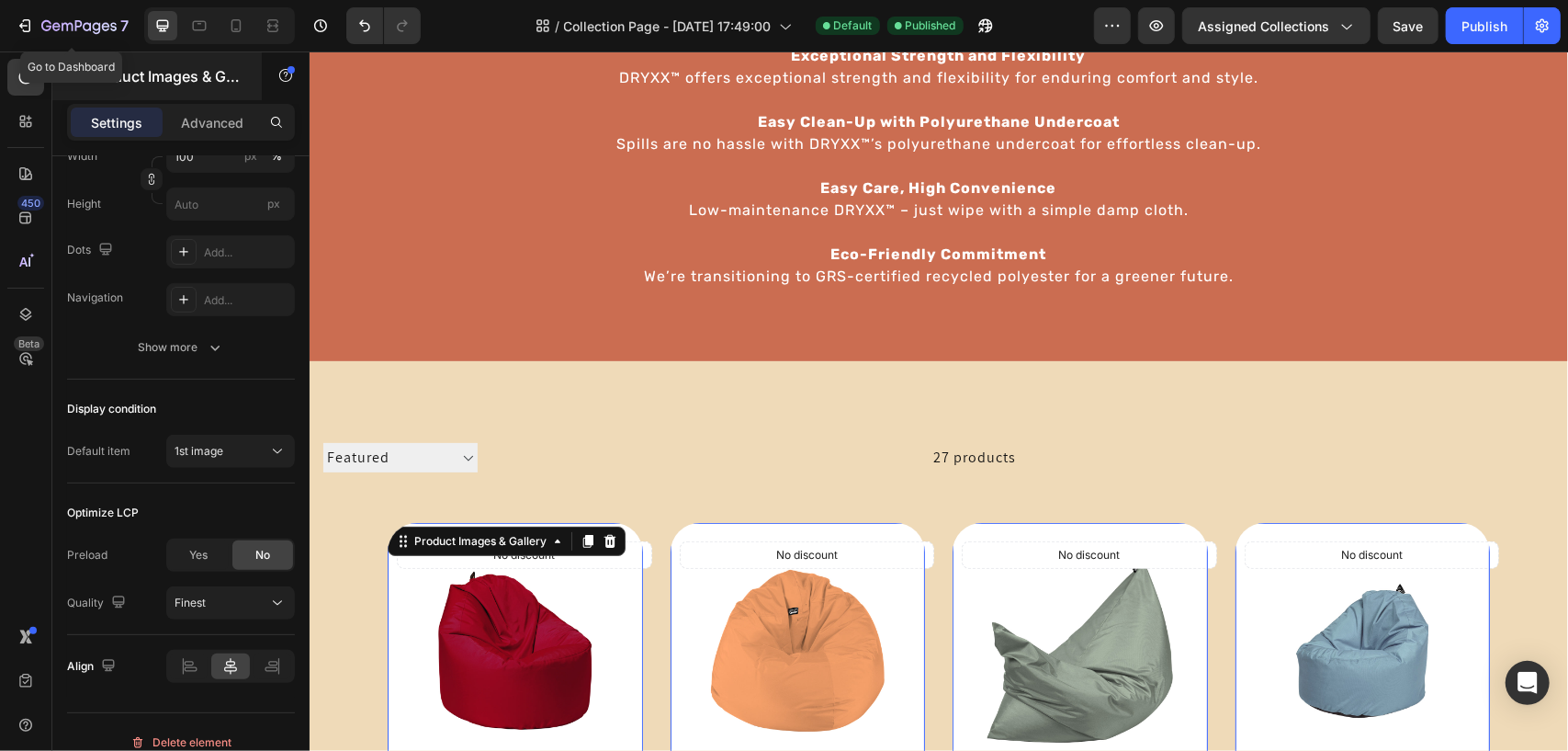
drag, startPoint x: 92, startPoint y: 20, endPoint x: 244, endPoint y: 82, distance: 164.2
click at [92, 20] on icon "button" at bounding box center [78, 27] width 75 height 16
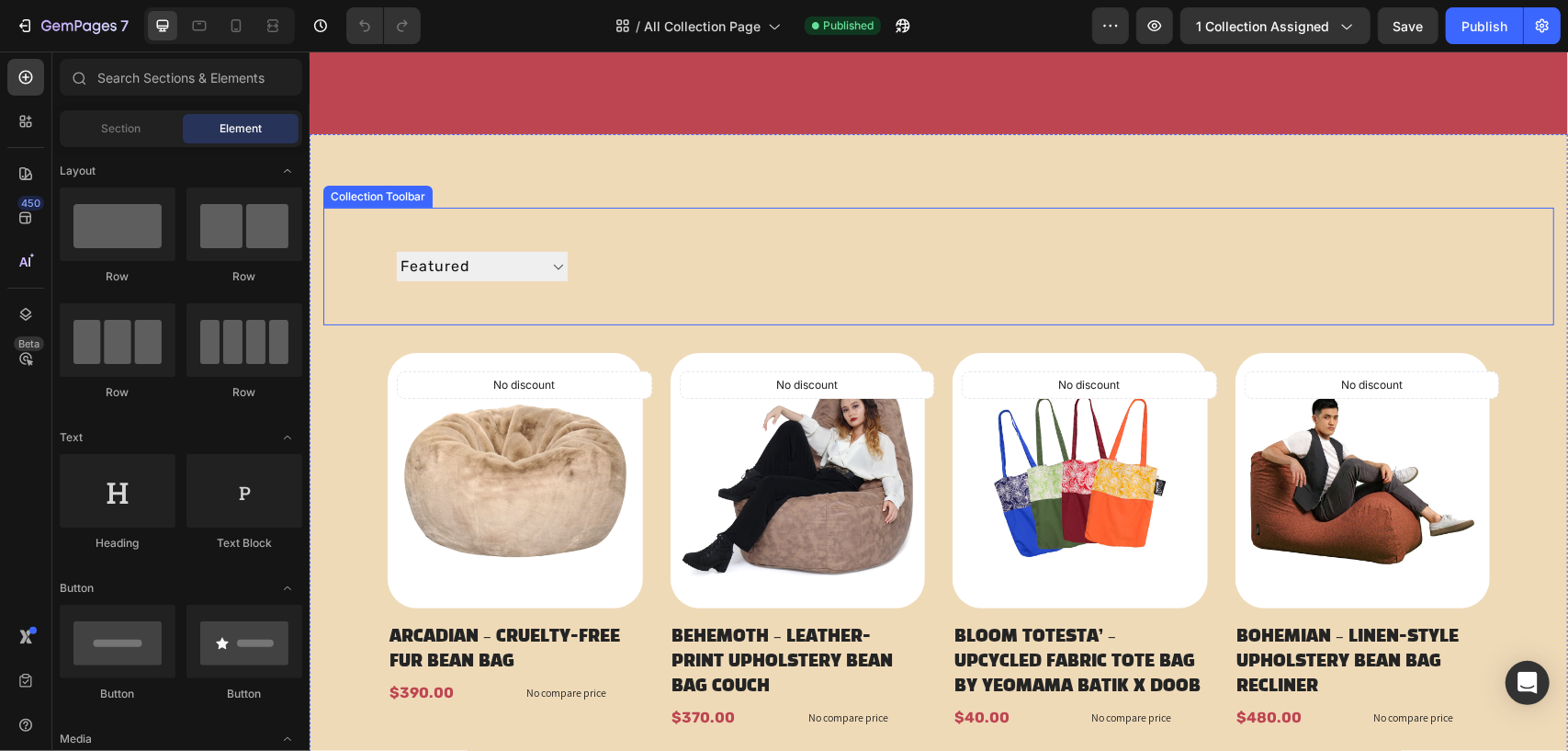
scroll to position [276, 0]
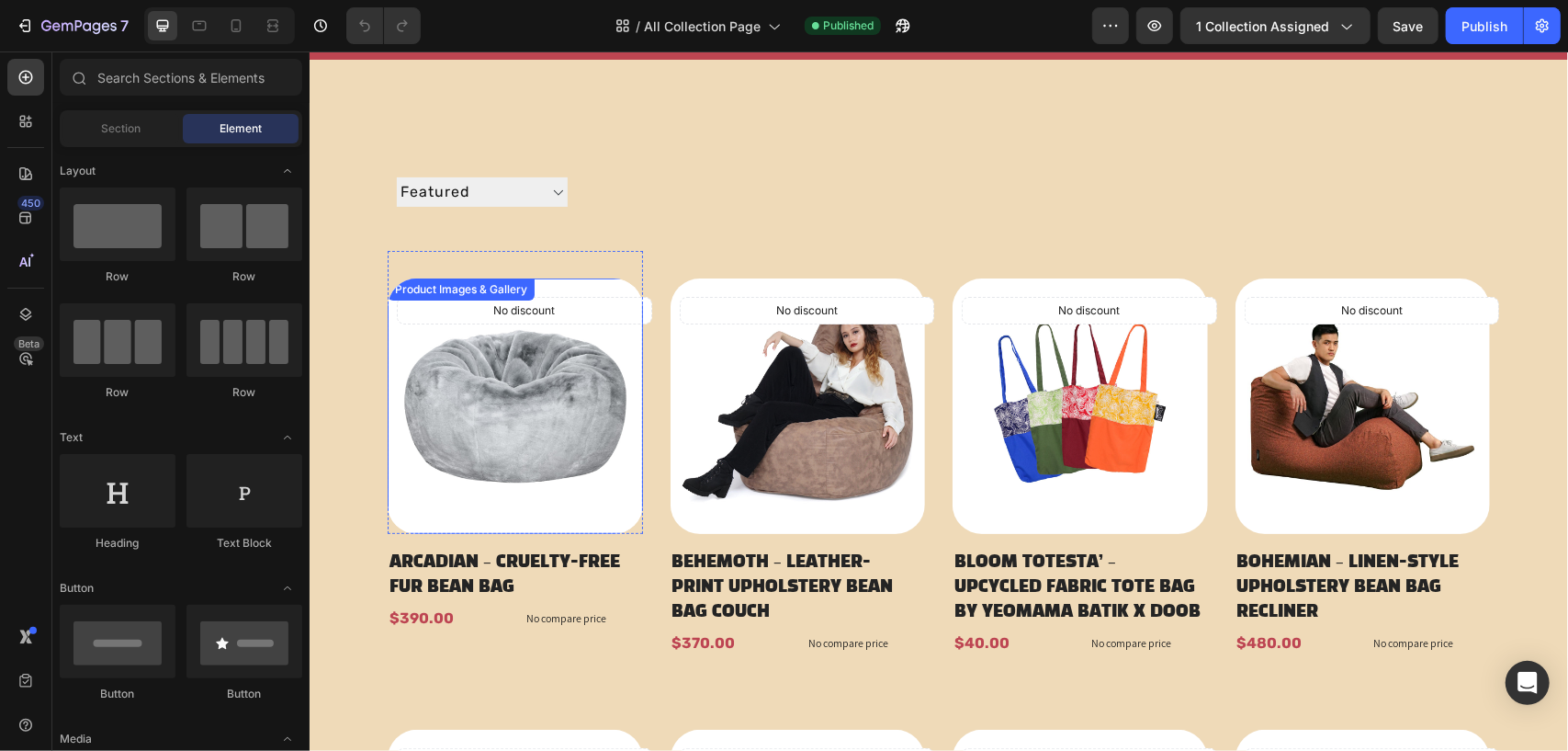
click at [575, 360] on img at bounding box center [514, 404] width 256 height 256
click at [466, 434] on img at bounding box center [514, 404] width 256 height 256
click at [786, 395] on img at bounding box center [797, 404] width 256 height 256
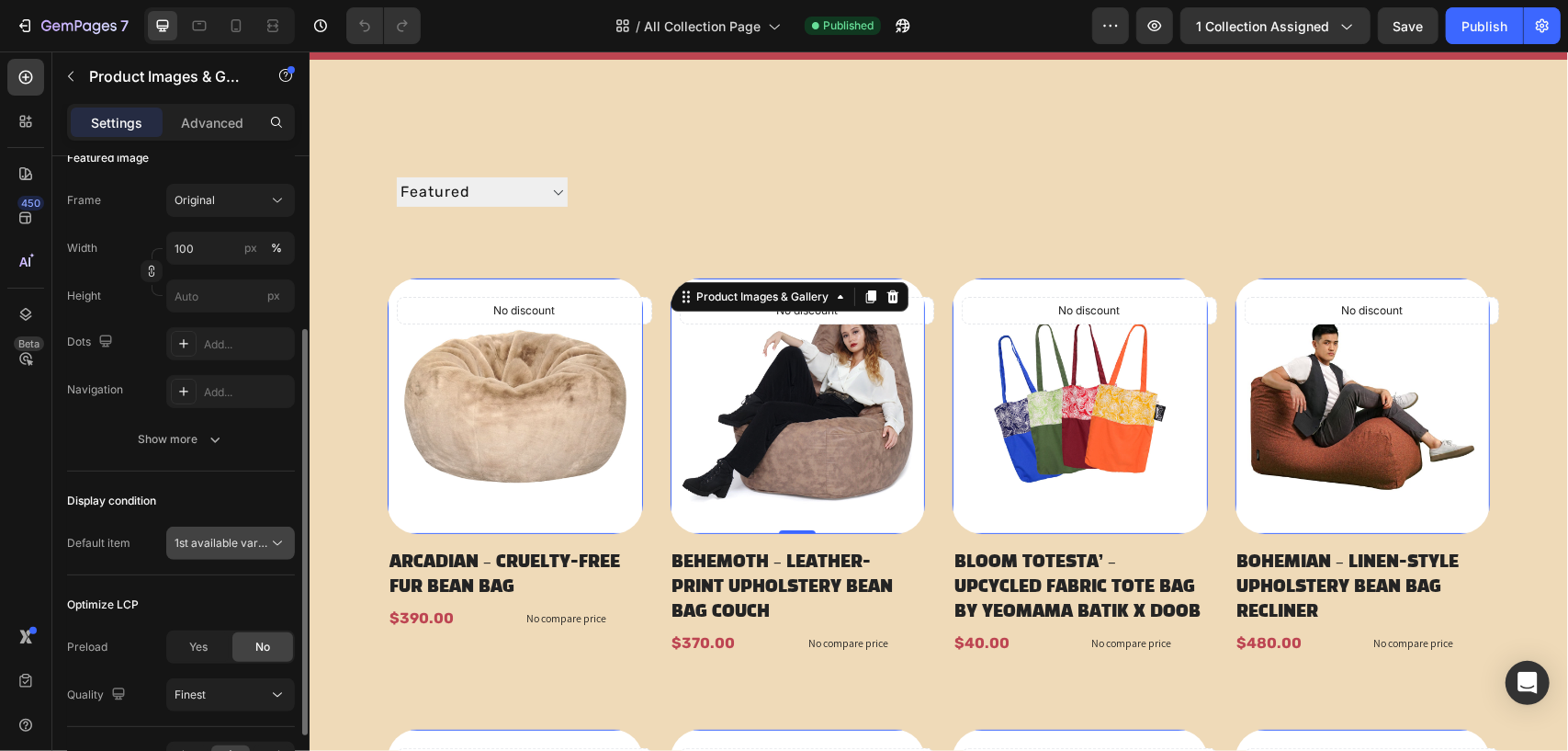
click at [244, 541] on span "1st available variant" at bounding box center [226, 542] width 103 height 14
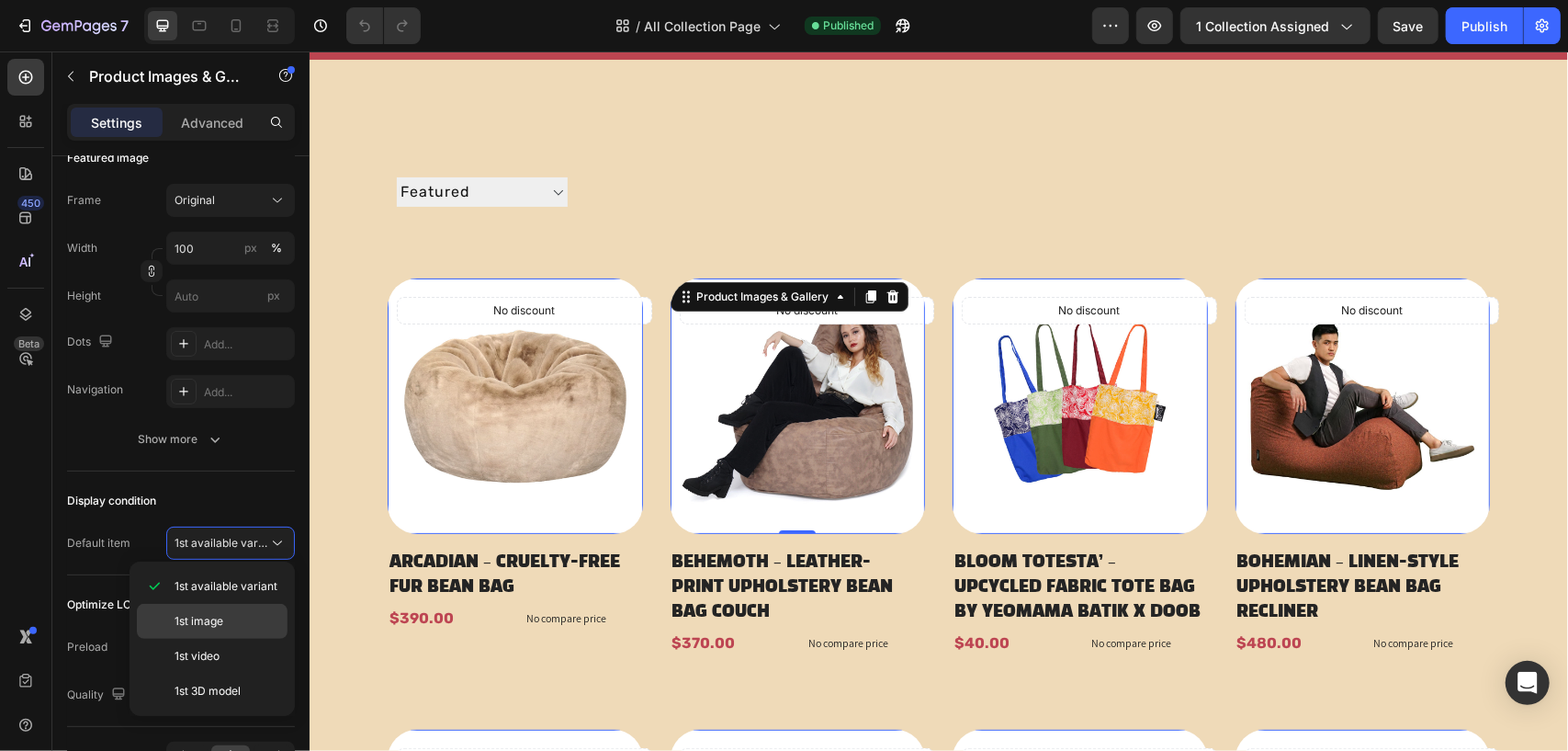
click at [218, 639] on div "1st image" at bounding box center [212, 656] width 151 height 35
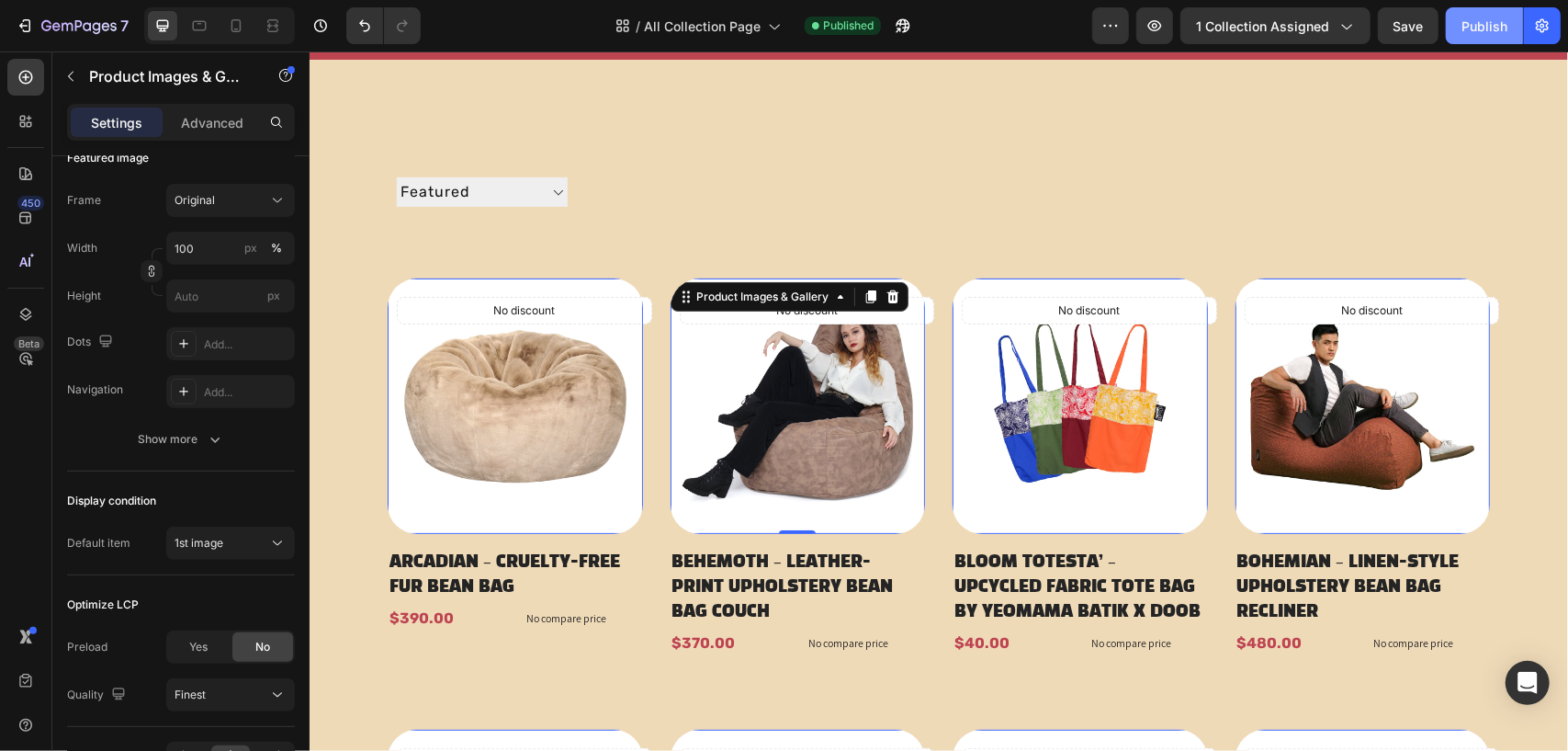
click at [1473, 31] on div "Publish" at bounding box center [1484, 26] width 46 height 20
